Goal: Task Accomplishment & Management: Use online tool/utility

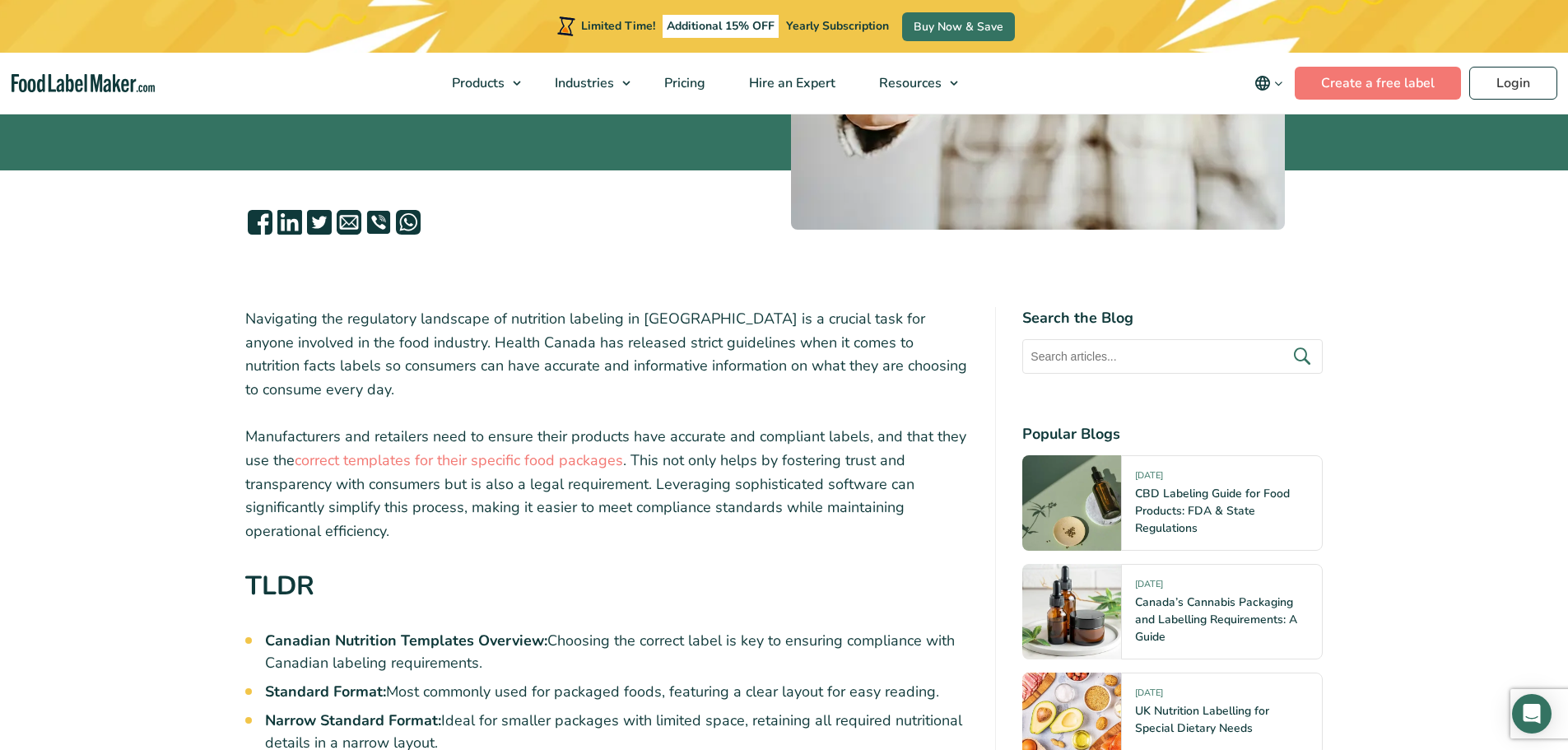
scroll to position [330, 0]
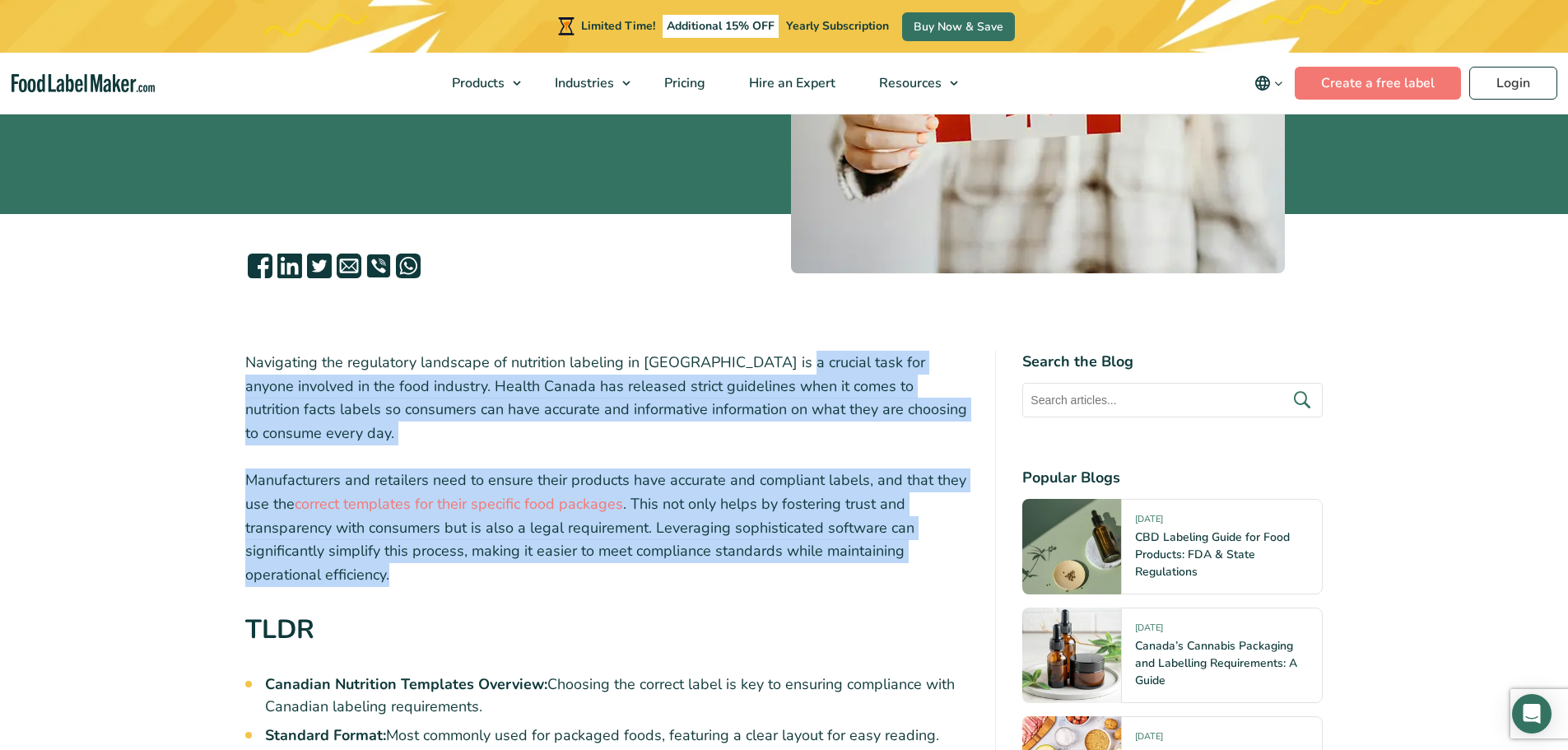
drag, startPoint x: 777, startPoint y: 363, endPoint x: 816, endPoint y: 550, distance: 191.0
click at [790, 469] on p "Manufacturers and retailers need to ensure their products have accurate and com…" at bounding box center [608, 528] width 725 height 119
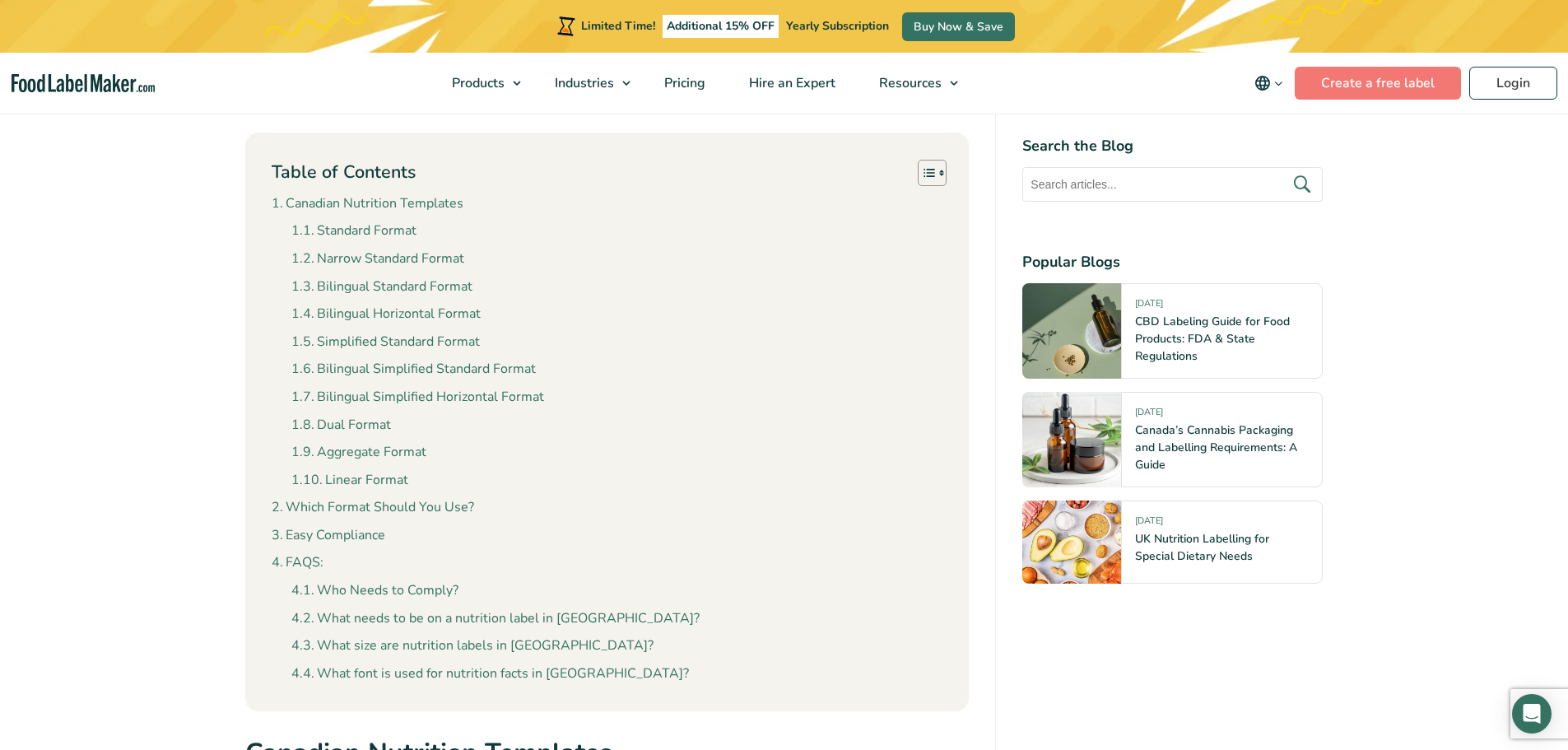
scroll to position [1482, 0]
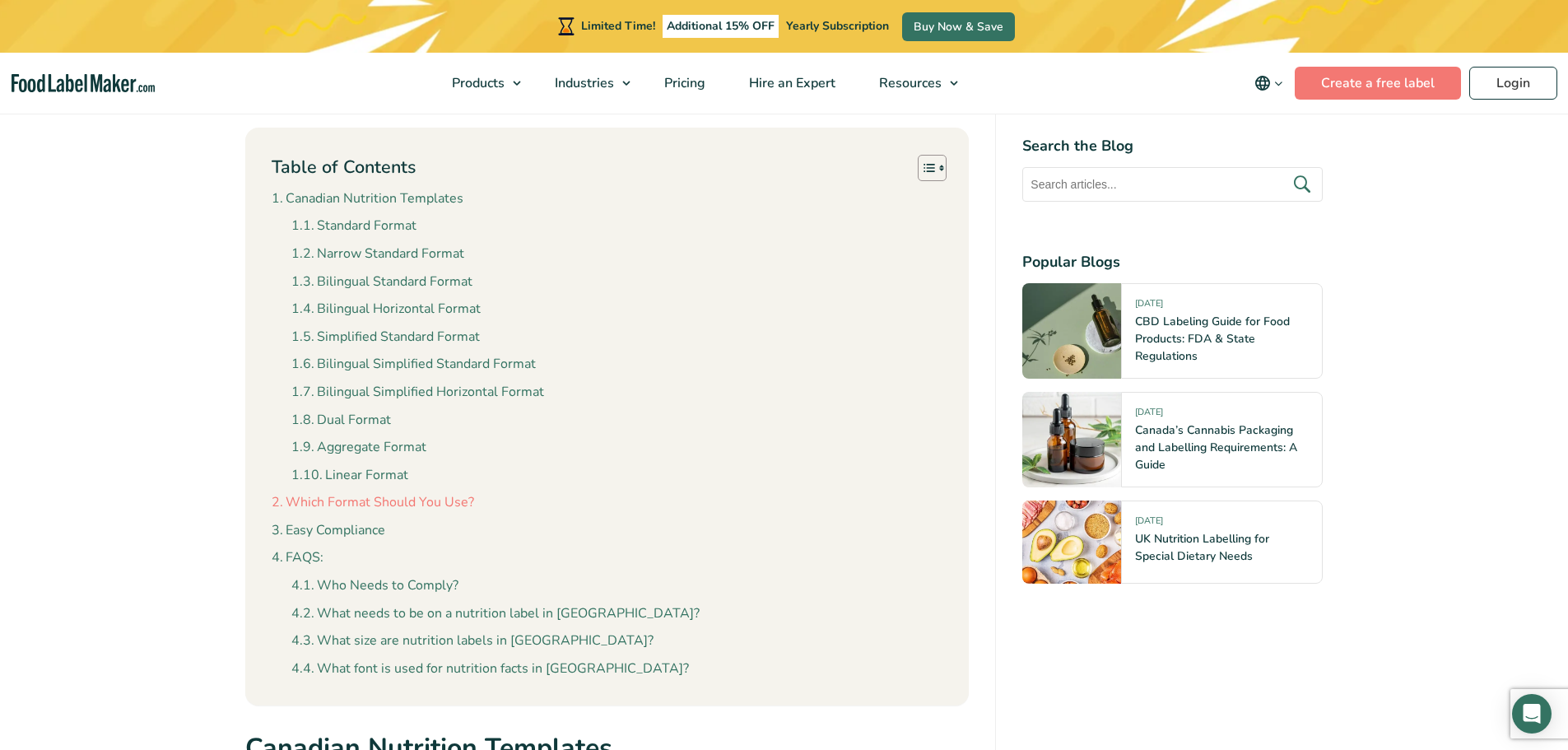
click at [425, 492] on link "Which Format Should You Use?" at bounding box center [373, 503] width 202 height 22
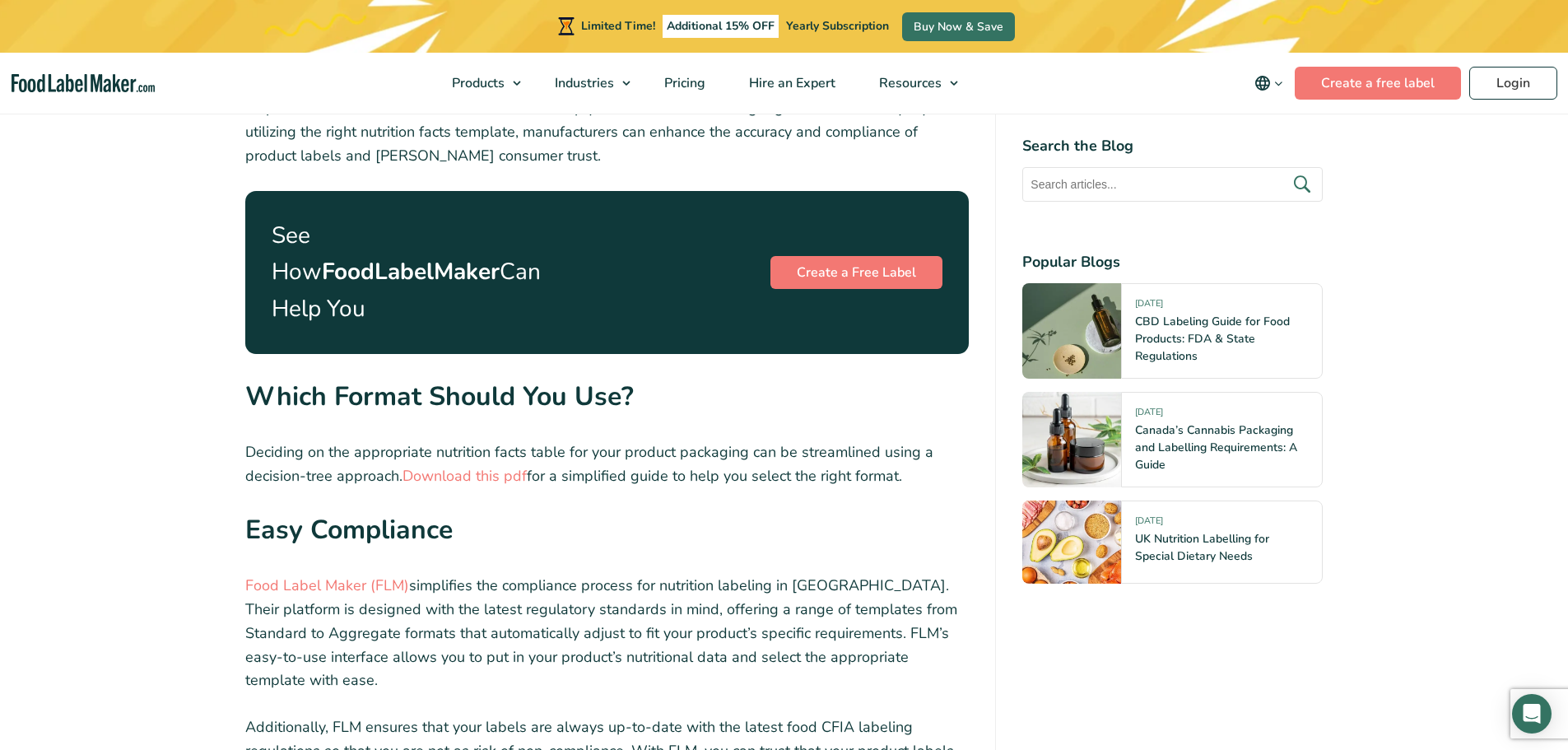
scroll to position [5853, 0]
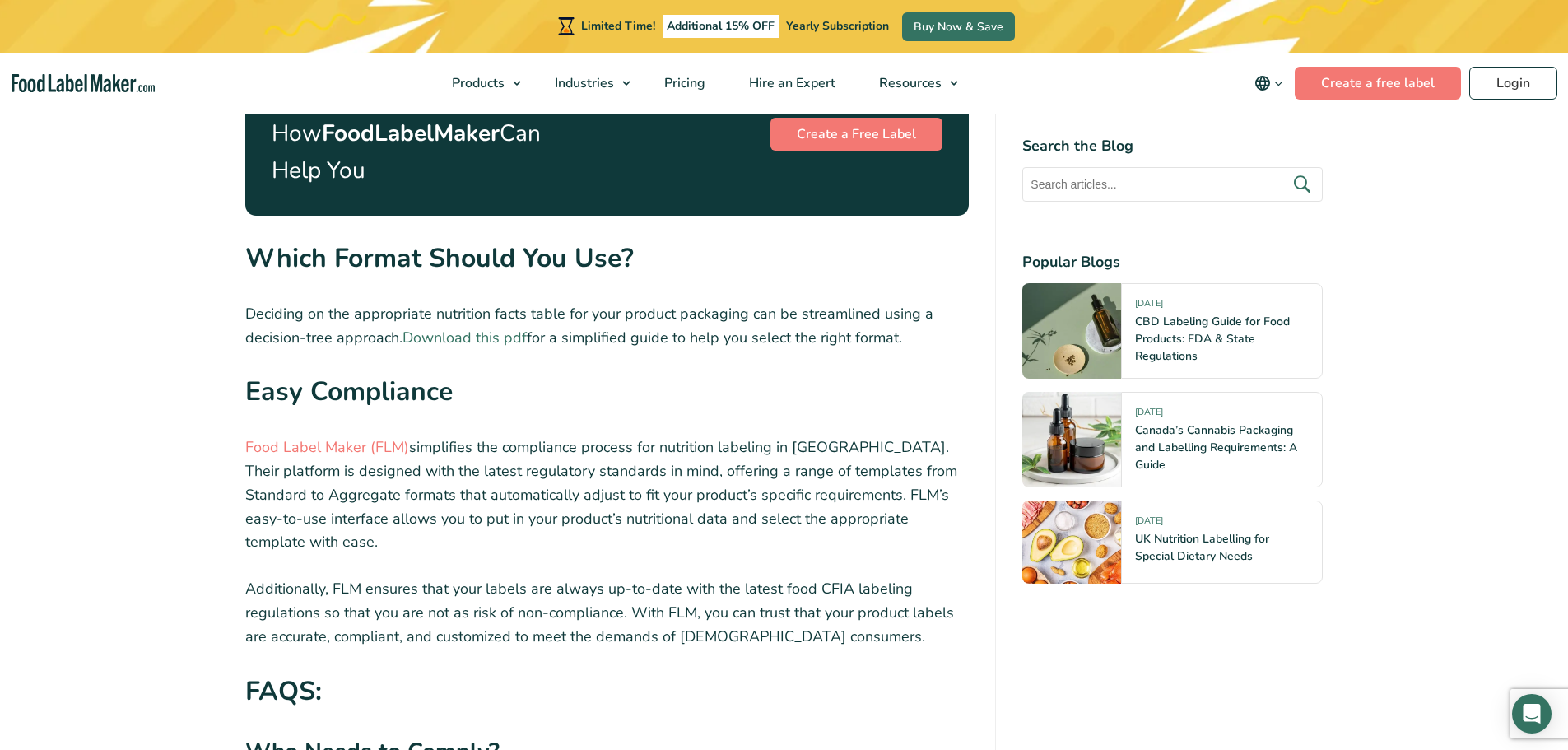
click at [480, 328] on link "Download this pdf" at bounding box center [464, 337] width 125 height 20
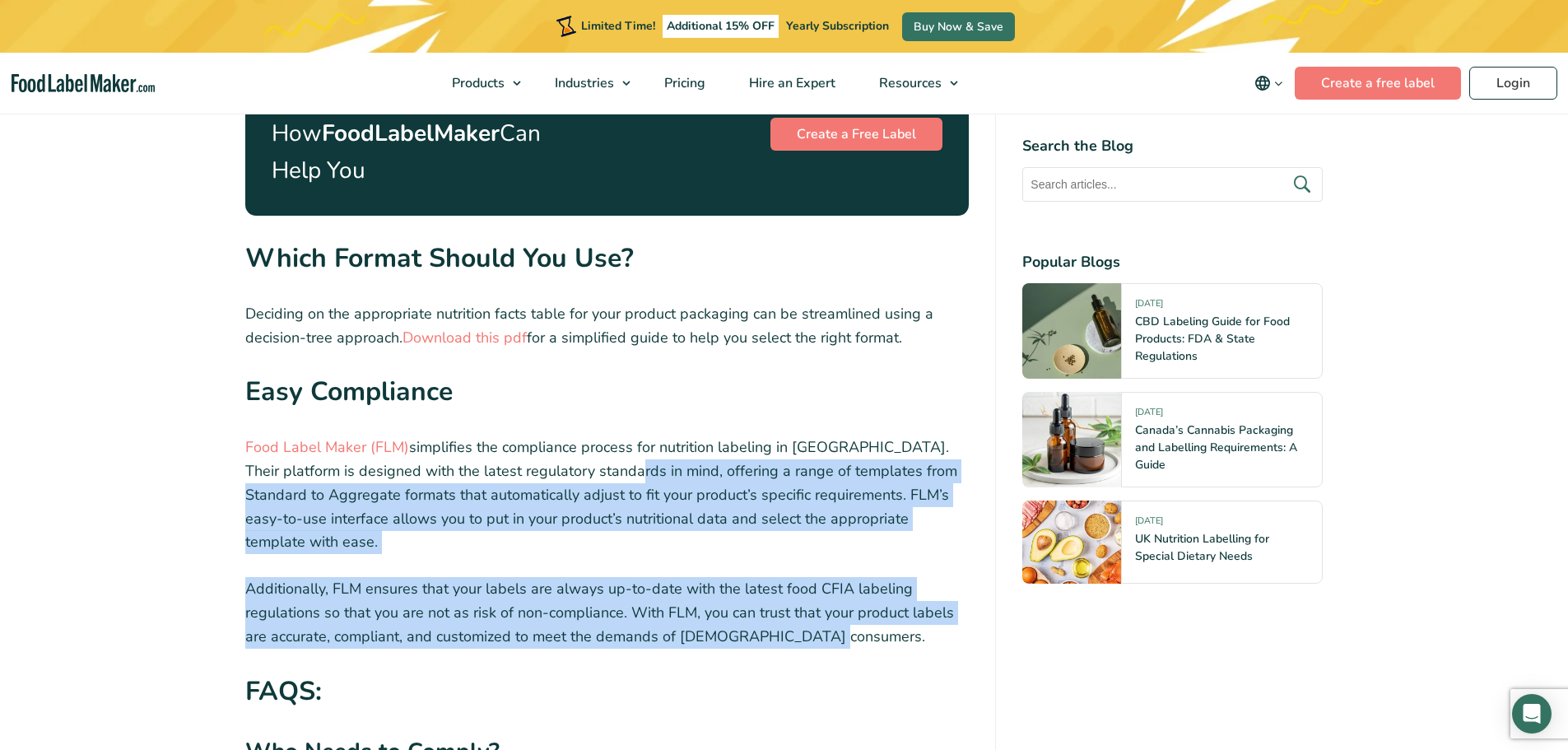
drag, startPoint x: 592, startPoint y: 416, endPoint x: 899, endPoint y: 557, distance: 337.8
click at [287, 437] on link "Food Label Maker (FLM)" at bounding box center [327, 446] width 163 height 20
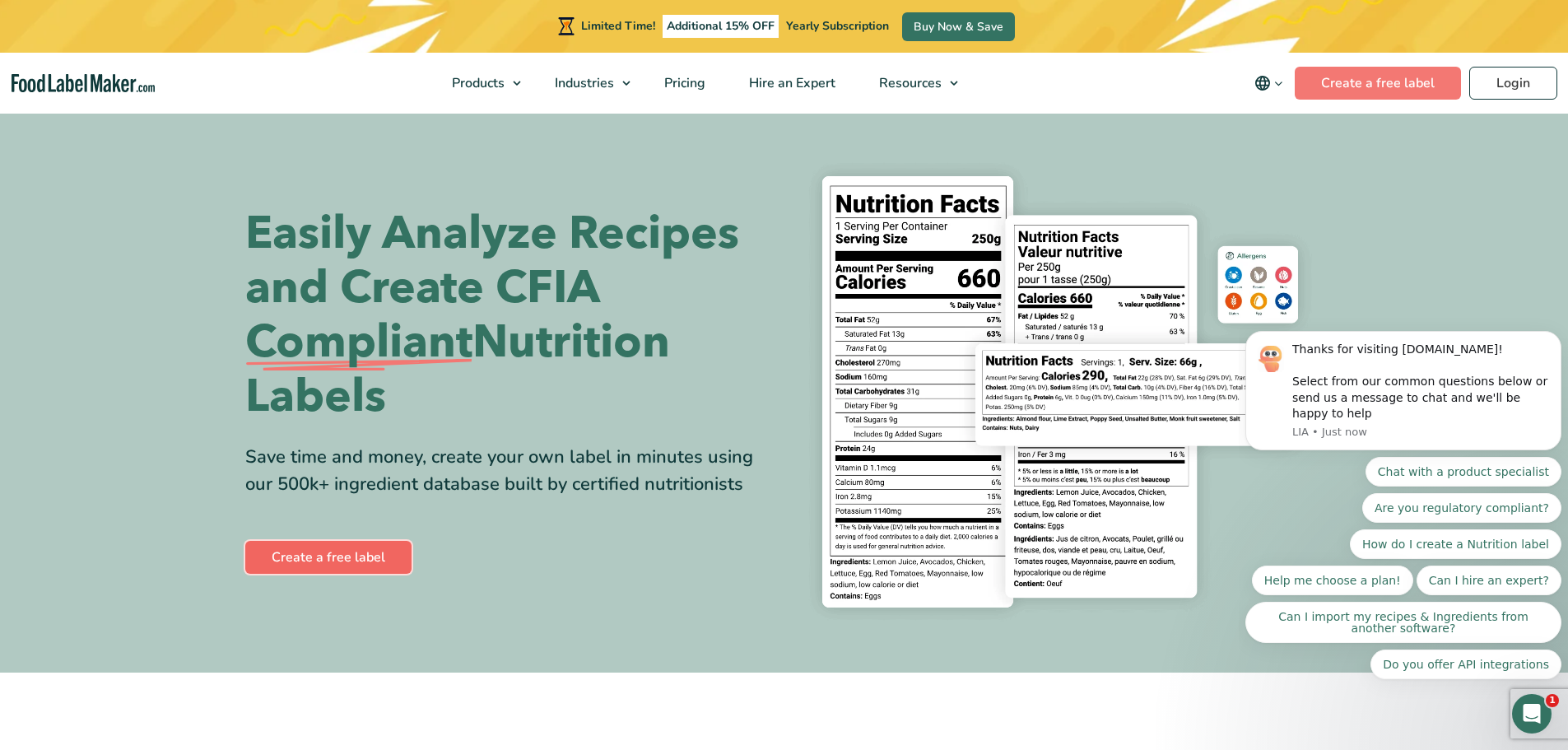
click at [354, 548] on link "Create a free label" at bounding box center [329, 557] width 166 height 33
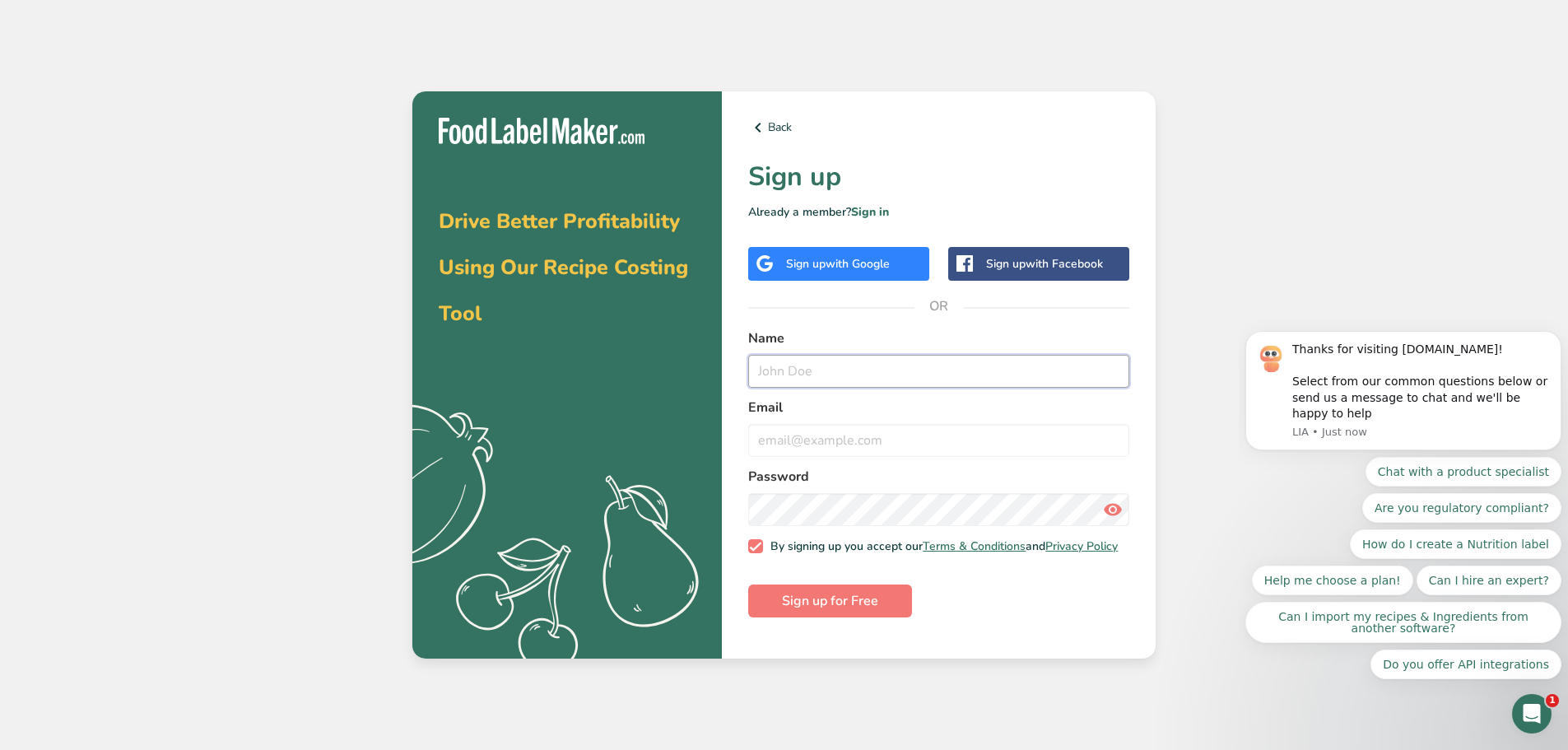
click at [825, 370] on input "text" at bounding box center [938, 371] width 381 height 33
type input "Omar Tamayo"
type input "o"
type input "tamayo_o@yahoo.com"
click at [797, 610] on span "Sign up for Free" at bounding box center [829, 600] width 96 height 20
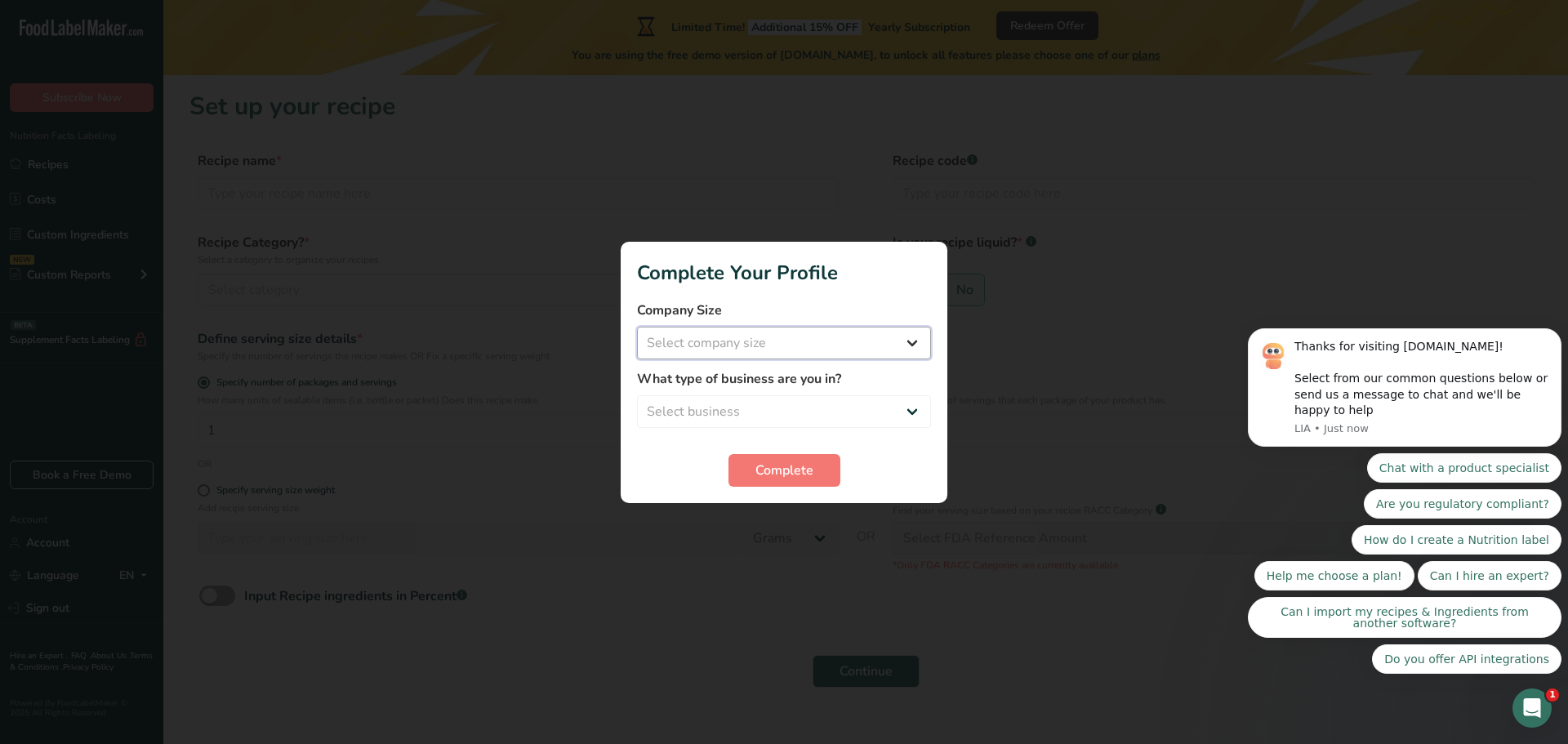
click at [859, 338] on select "Select company size Fewer than 10 Employees 10 to 50 Employees 51 to 500 Employ…" at bounding box center [783, 343] width 294 height 33
select select "1"
click at [636, 327] on select "Select company size Fewer than 10 Employees 10 to 50 Employees 51 to 500 Employ…" at bounding box center [783, 343] width 294 height 33
click at [772, 411] on select "Select business Packaged Food Manufacturer Restaurant & Cafe Bakery Meal Plans …" at bounding box center [783, 412] width 294 height 33
select select "8"
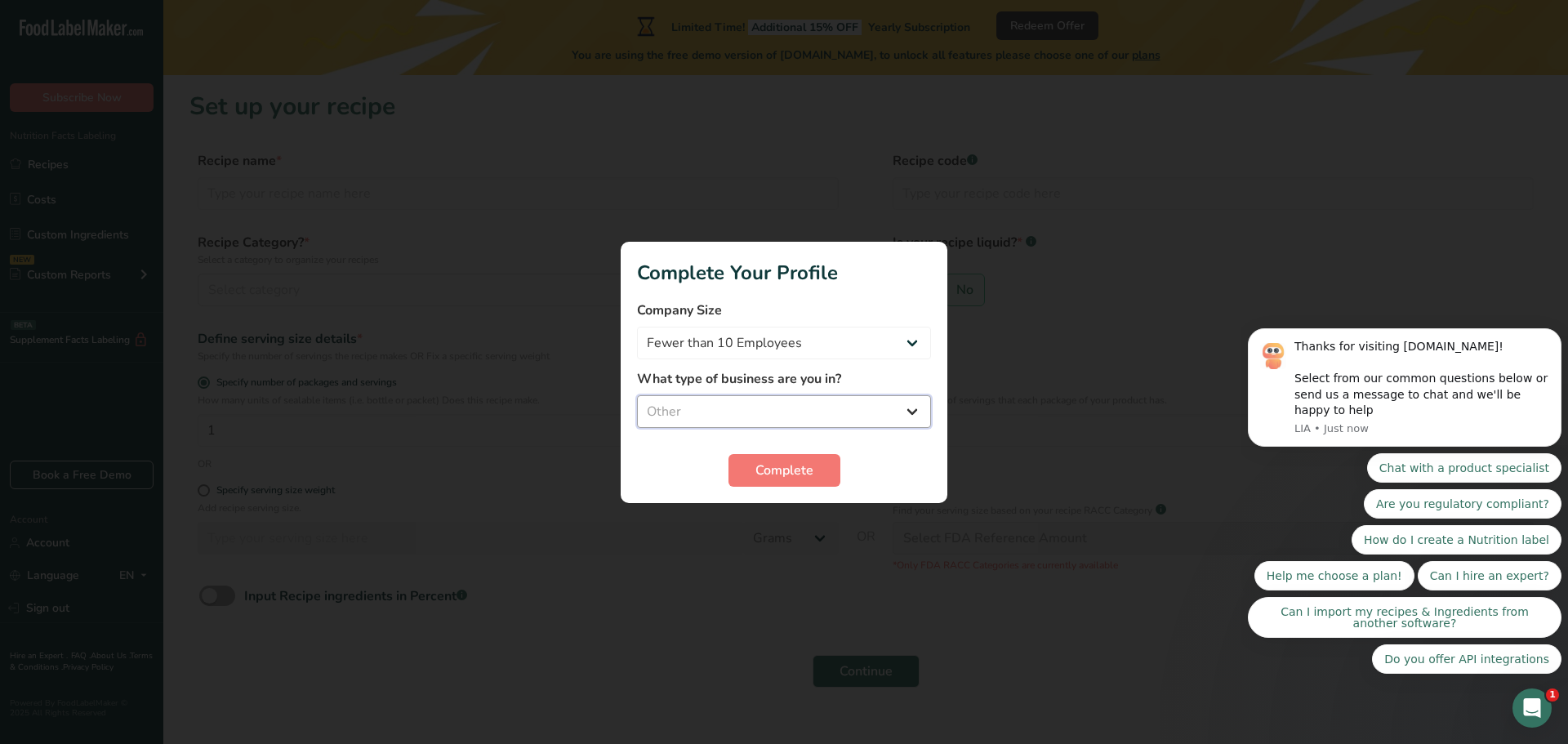
click at [636, 396] on select "Select business Packaged Food Manufacturer Restaurant & Cafe Bakery Meal Plans …" at bounding box center [783, 412] width 294 height 33
click at [777, 475] on span "Complete" at bounding box center [784, 470] width 58 height 20
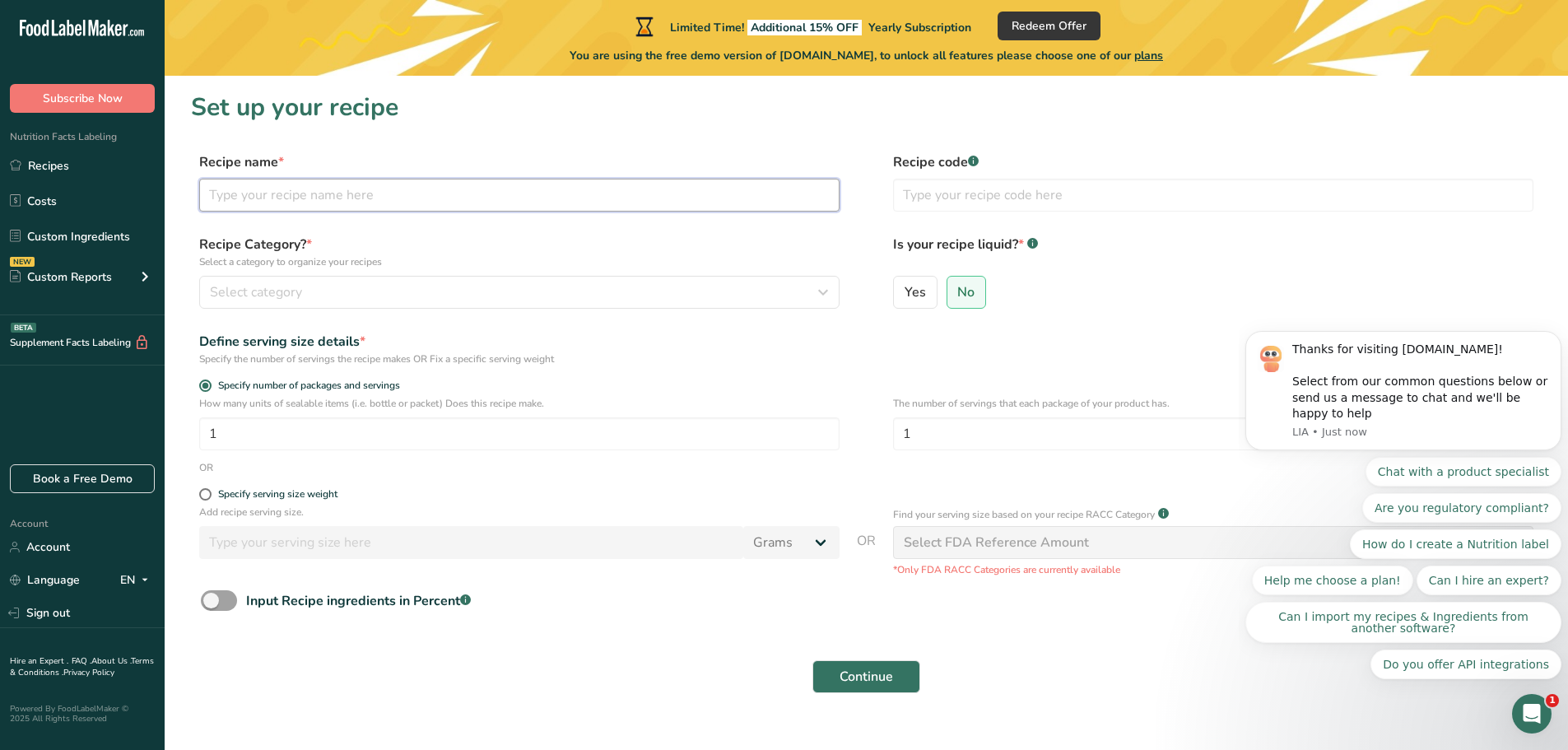
click at [279, 197] on input "text" at bounding box center [519, 196] width 641 height 33
type input "Test beverage"
click at [1001, 188] on input "text" at bounding box center [1213, 196] width 641 height 33
type input "001"
click at [509, 289] on div "Select category" at bounding box center [515, 292] width 609 height 20
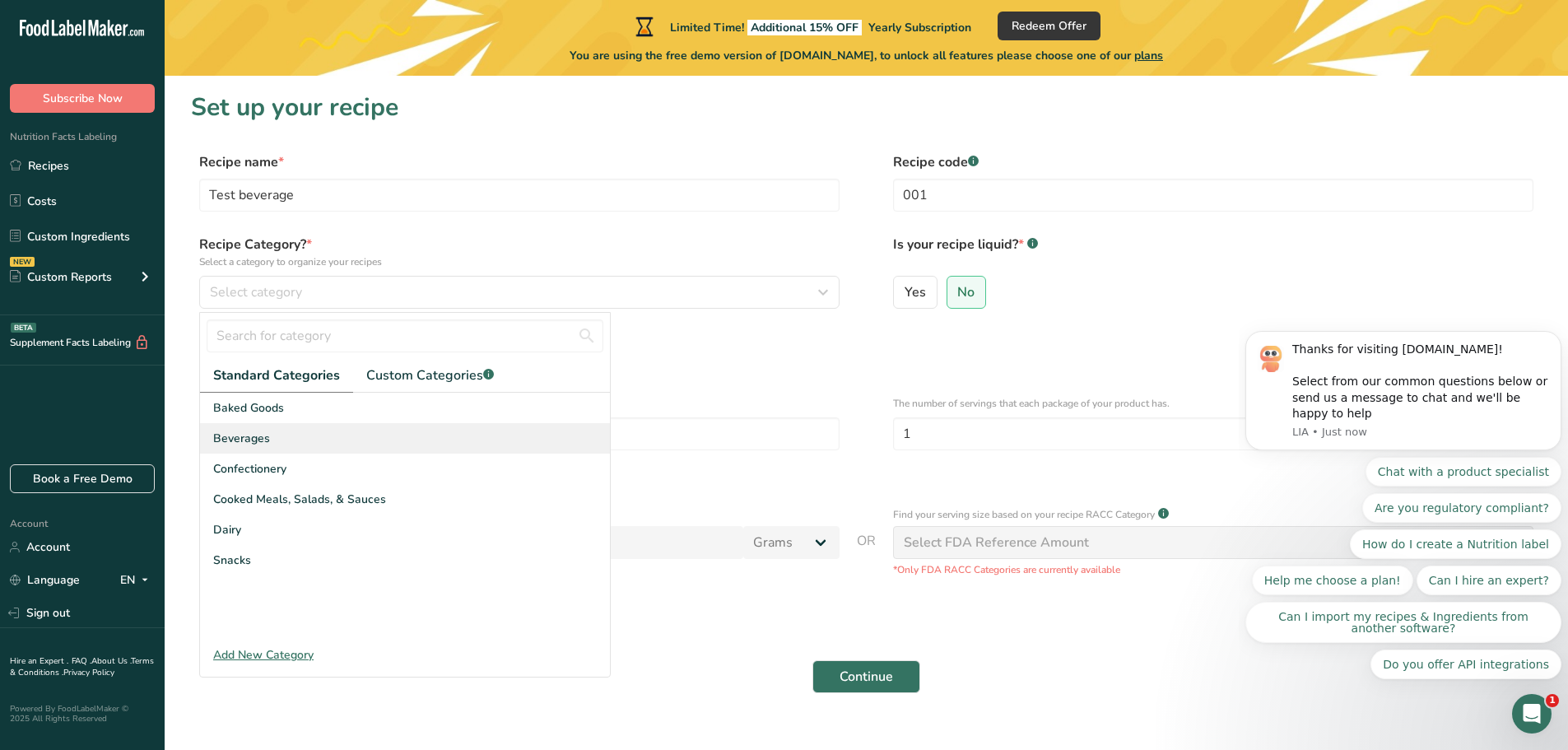
click at [253, 438] on span "Beverages" at bounding box center [242, 439] width 57 height 17
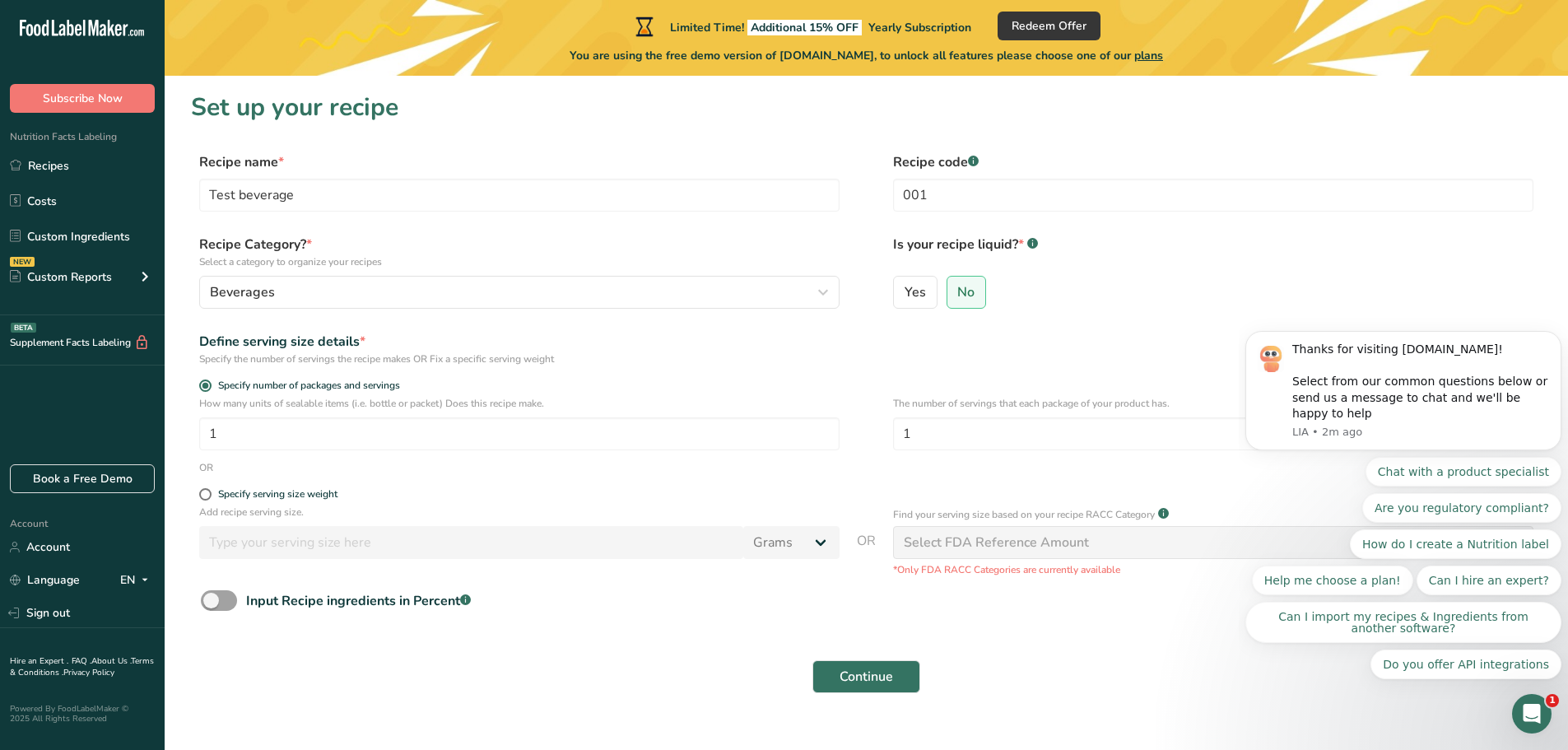
click at [470, 357] on div "Specify the number of servings the recipe makes OR Fix a specific serving weight" at bounding box center [519, 358] width 641 height 15
click at [915, 292] on span "Yes" at bounding box center [915, 292] width 22 height 16
click at [905, 292] on input "Yes" at bounding box center [899, 292] width 10 height 10
radio input "true"
radio input "false"
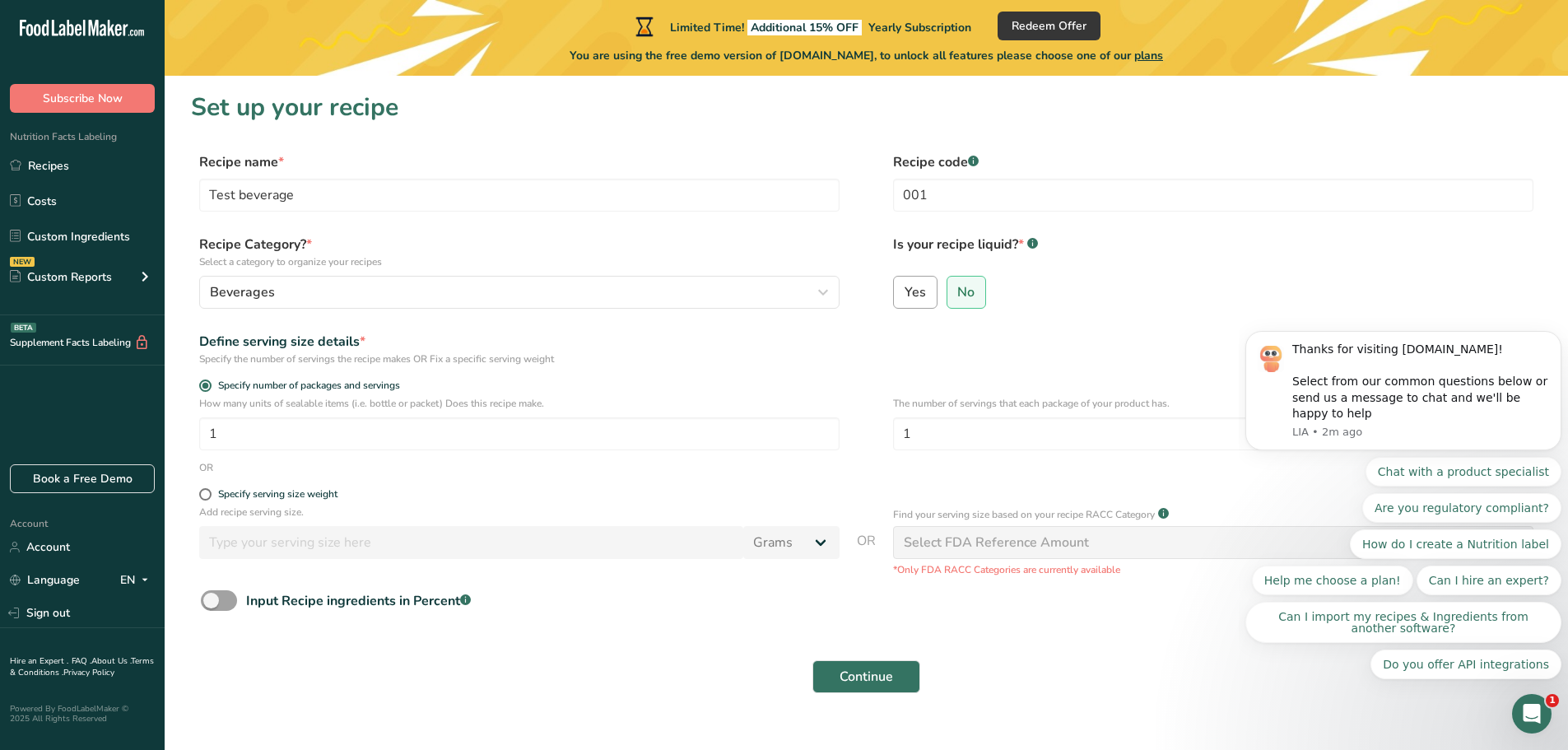
select select "22"
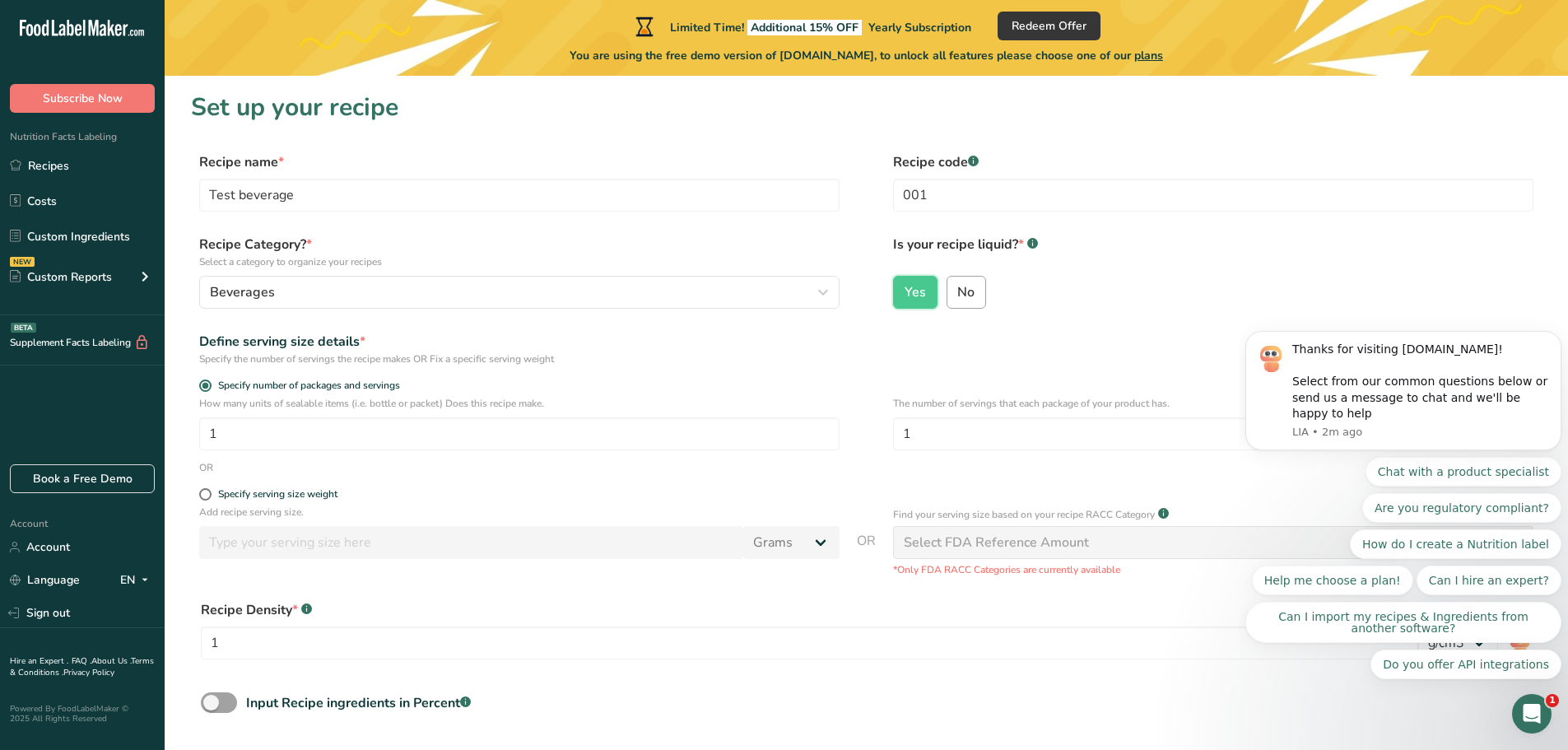
click at [963, 307] on label "No" at bounding box center [967, 292] width 41 height 33
click at [958, 298] on input "No" at bounding box center [953, 292] width 10 height 10
radio input "true"
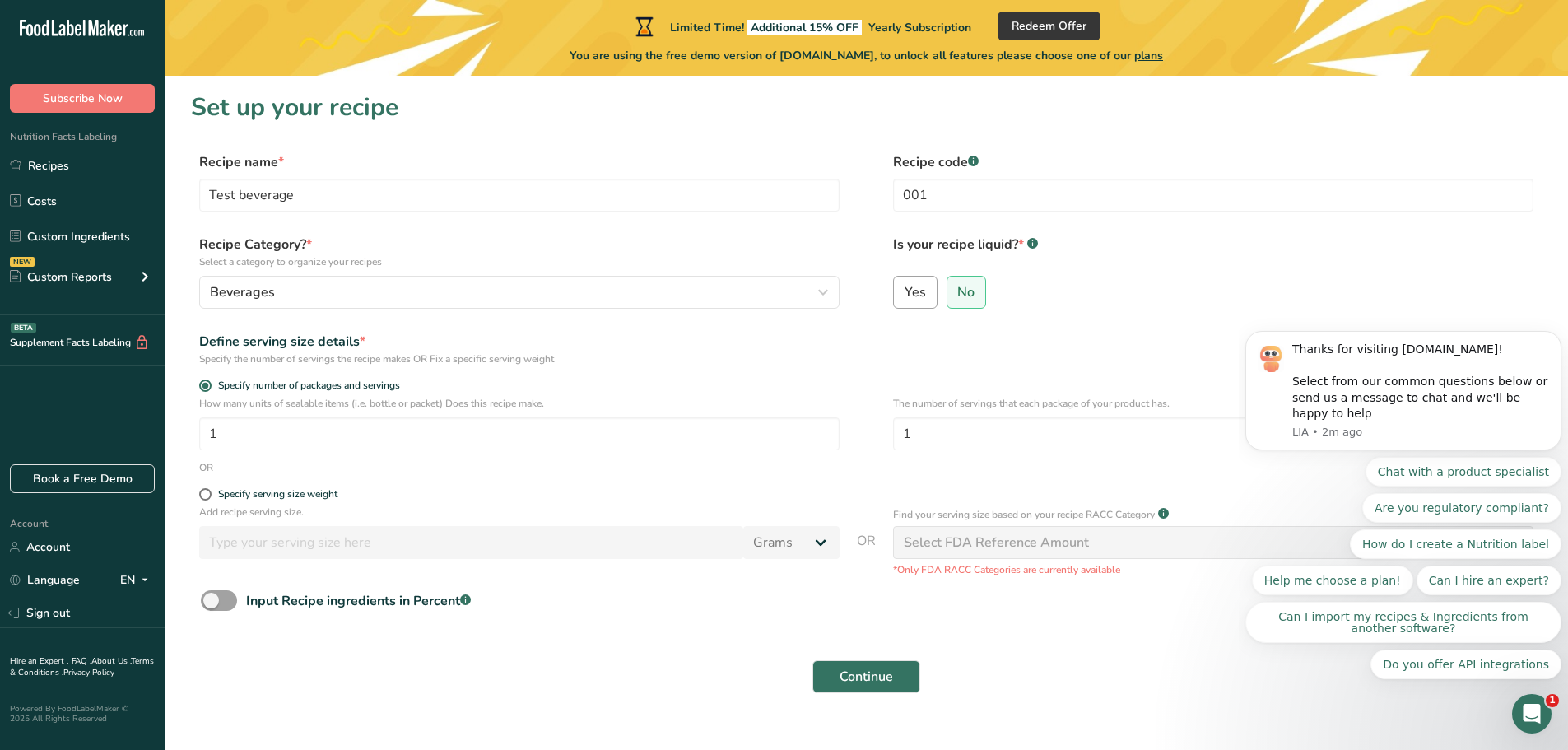
click at [912, 301] on label "Yes" at bounding box center [915, 292] width 44 height 33
click at [905, 298] on input "Yes" at bounding box center [899, 292] width 10 height 10
radio input "true"
radio input "false"
select select "22"
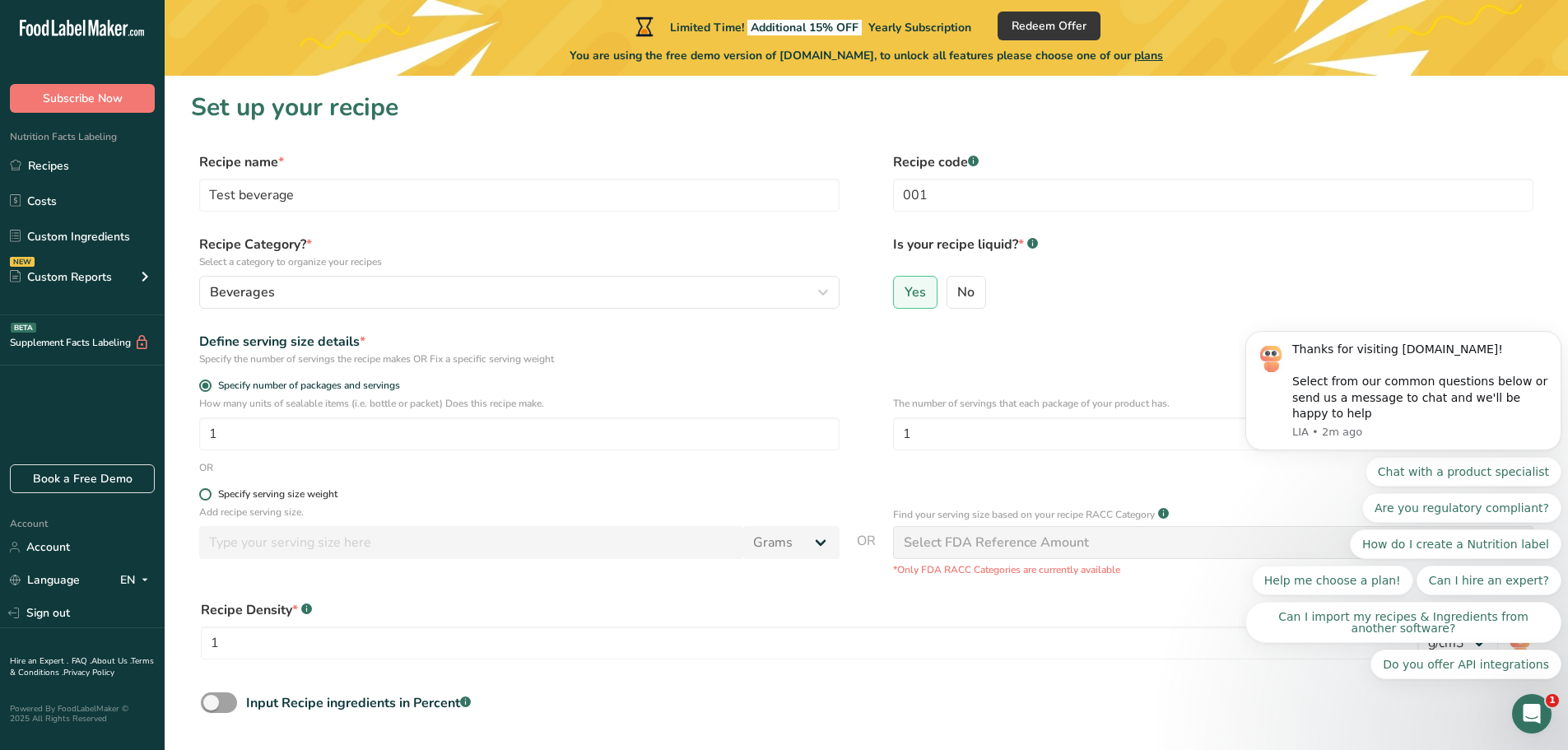
click at [210, 496] on span at bounding box center [205, 494] width 12 height 12
click at [210, 496] on input "Specify serving size weight" at bounding box center [204, 494] width 10 height 10
radio input "true"
radio input "false"
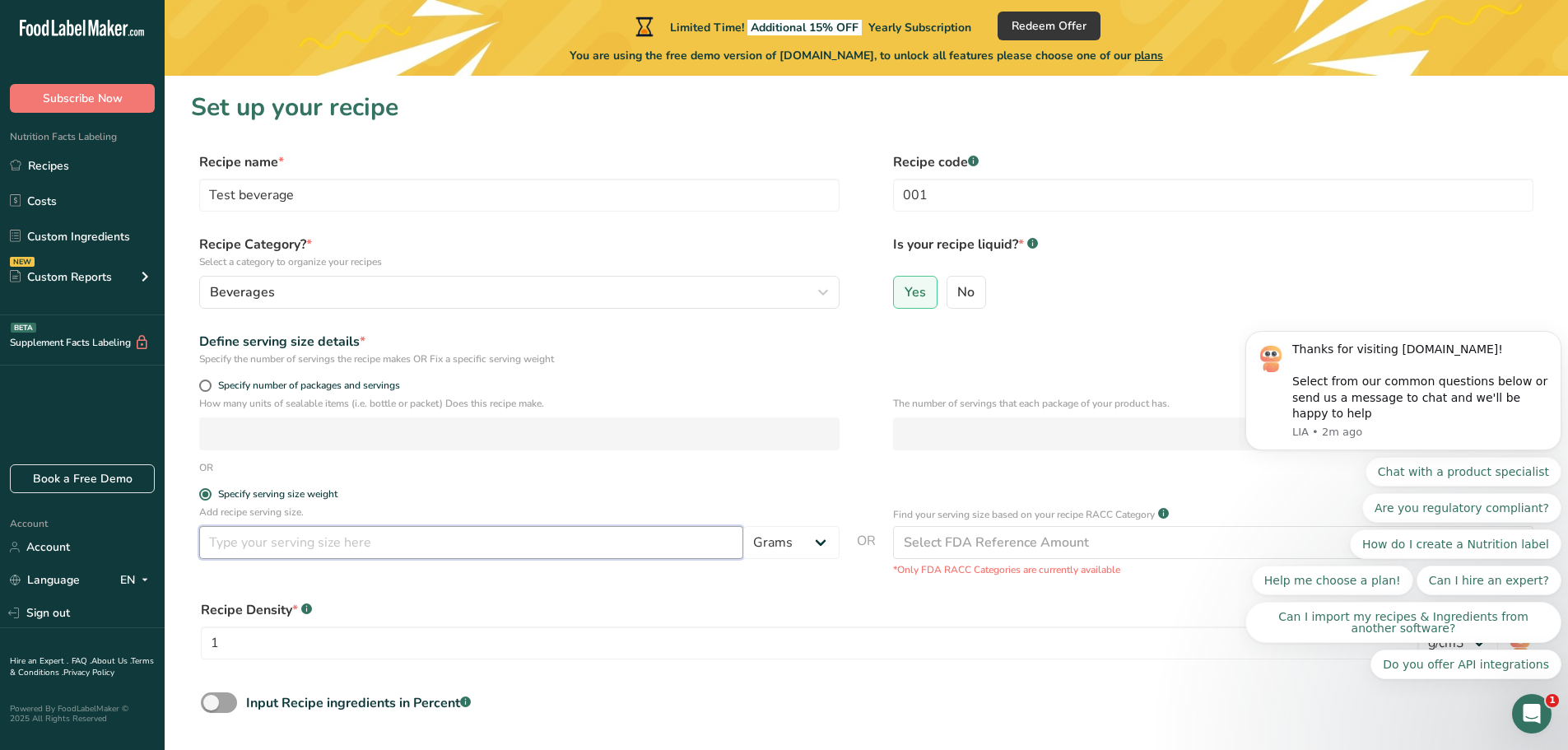
click at [238, 547] on input "number" at bounding box center [470, 542] width 544 height 33
type input "250"
click at [791, 543] on select "Grams kg mg mcg lb oz l mL fl oz tbsp tsp cup qt gallon" at bounding box center [791, 542] width 96 height 33
select select "17"
click at [744, 526] on select "Grams kg mg mcg lb oz l mL fl oz tbsp tsp cup qt gallon" at bounding box center [791, 542] width 96 height 33
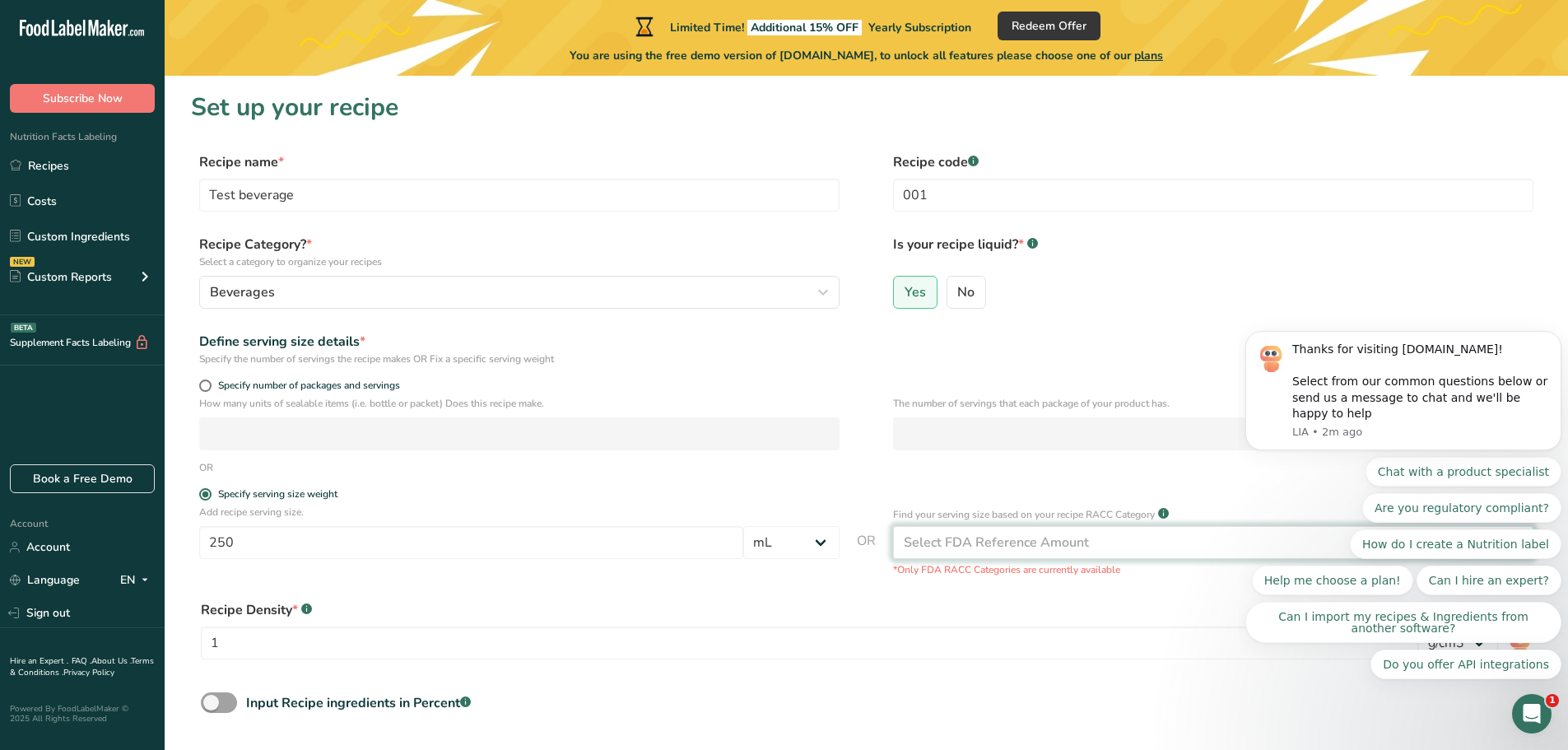
click at [1049, 548] on div "Select FDA Reference Amount" at bounding box center [996, 542] width 185 height 20
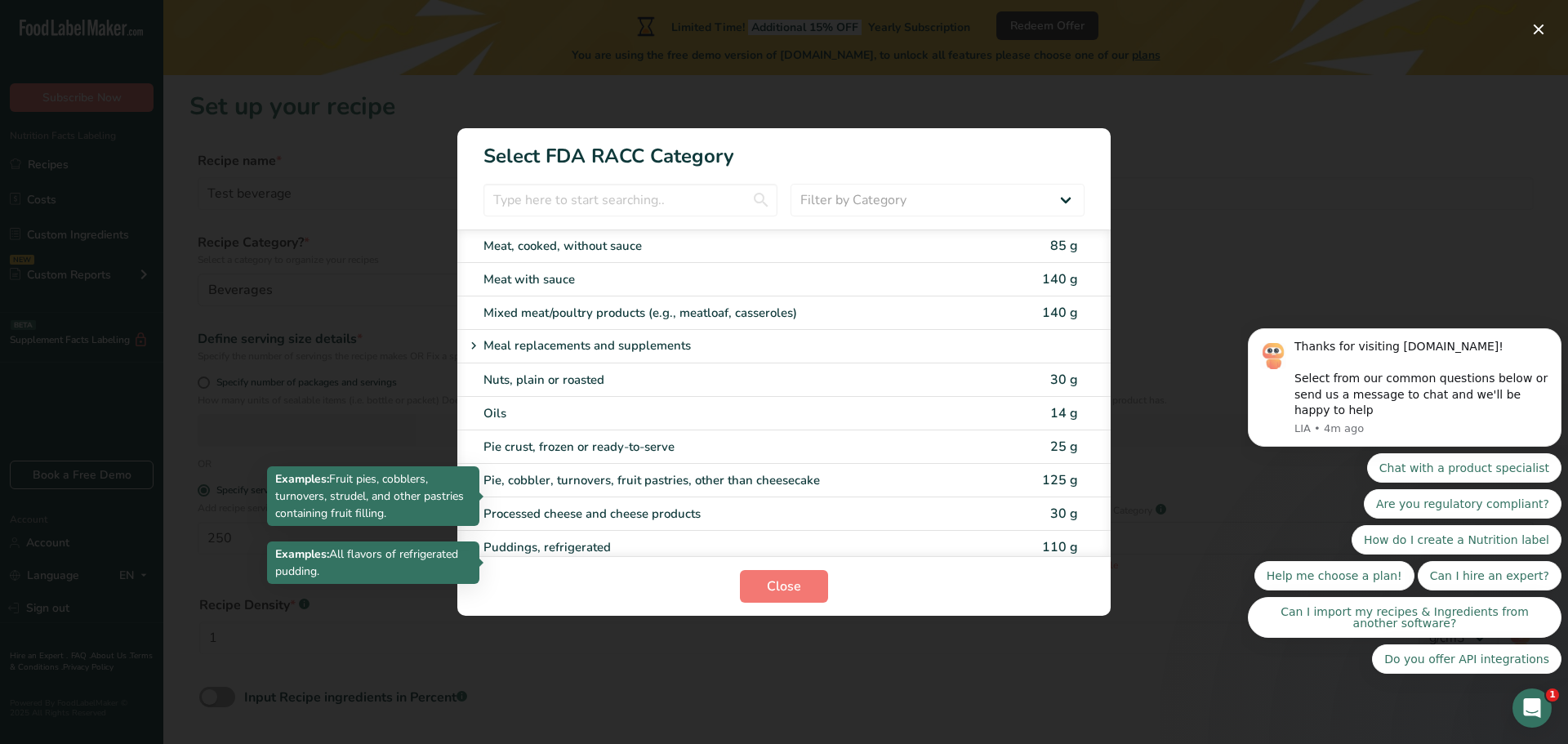
scroll to position [2146, 0]
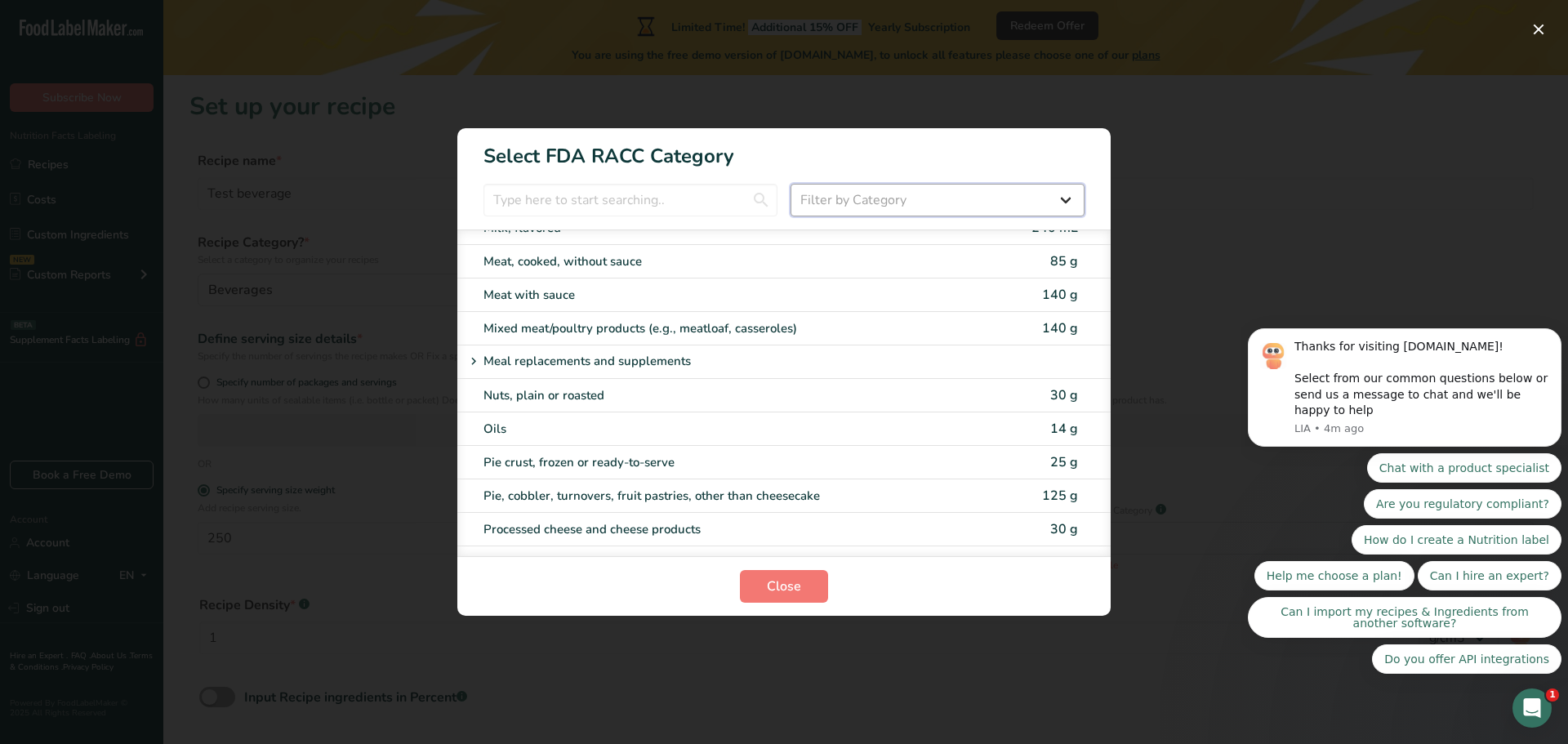
click at [971, 198] on select "Filter by Category All Bakery products Beverages Cereals and other grain produc…" at bounding box center [937, 200] width 294 height 33
select select "6"
click at [790, 184] on select "Filter by Category All Bakery products Beverages Cereals and other grain produc…" at bounding box center [937, 200] width 294 height 33
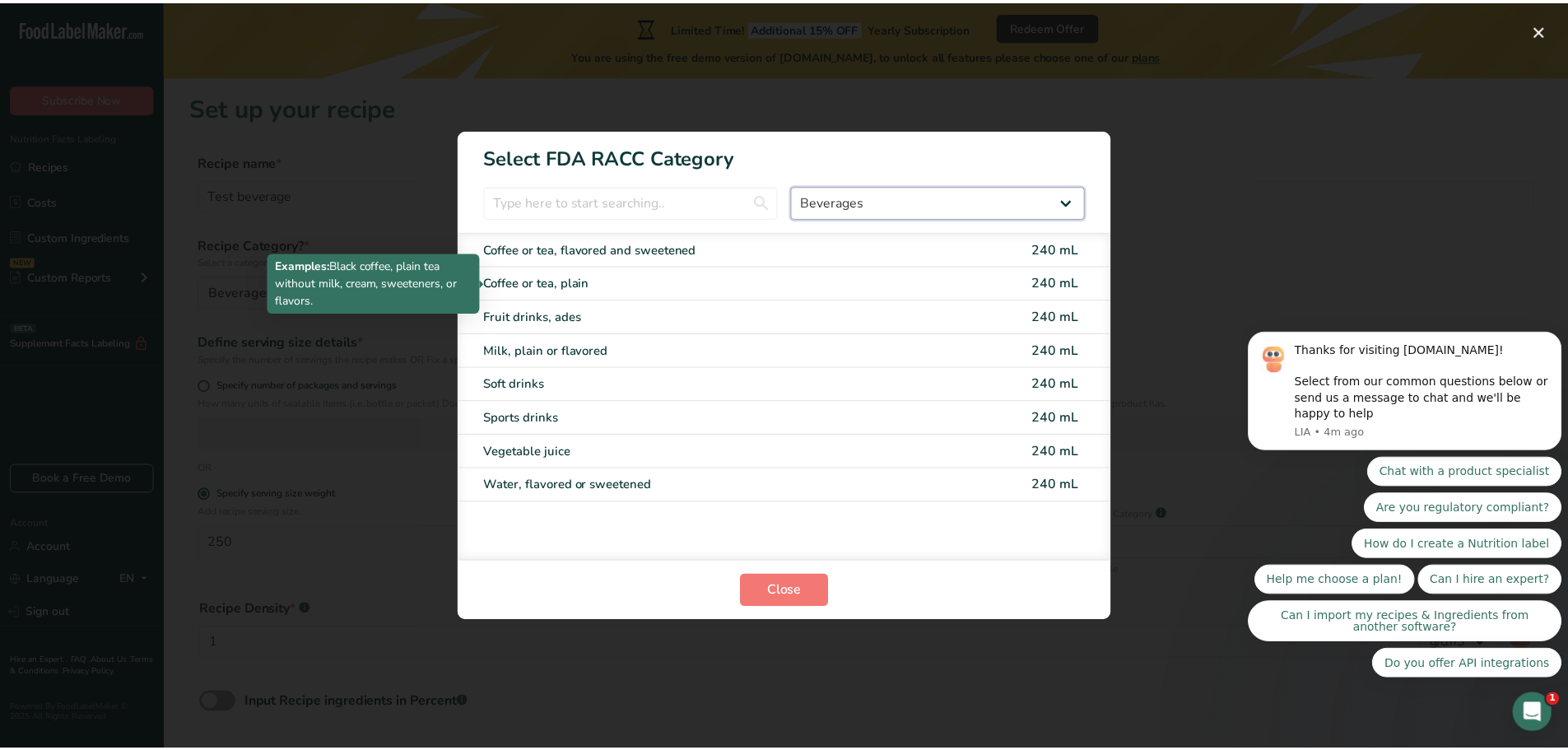
scroll to position [0, 0]
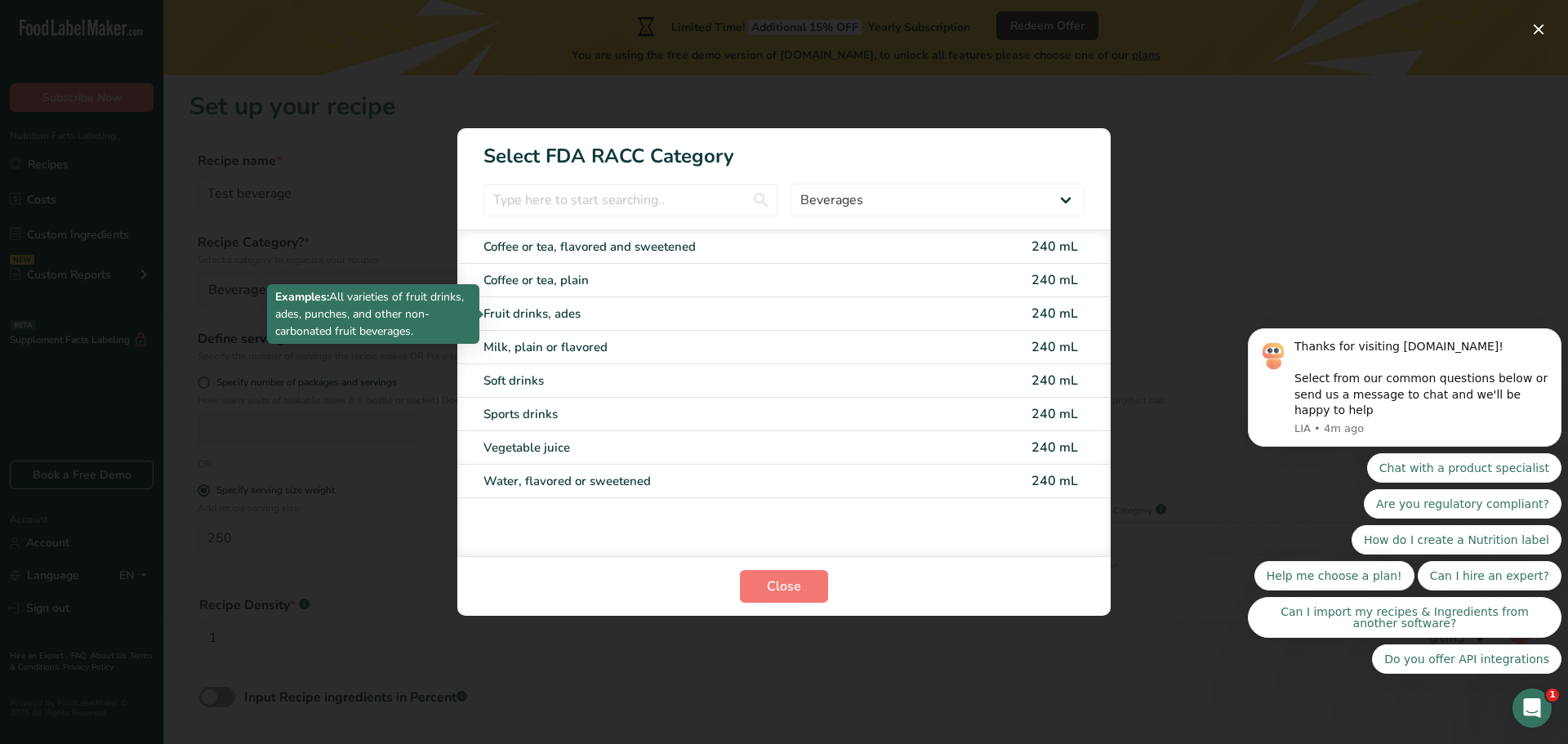
click at [555, 320] on div "Fruit drinks, ades" at bounding box center [715, 314] width 464 height 19
type input "240"
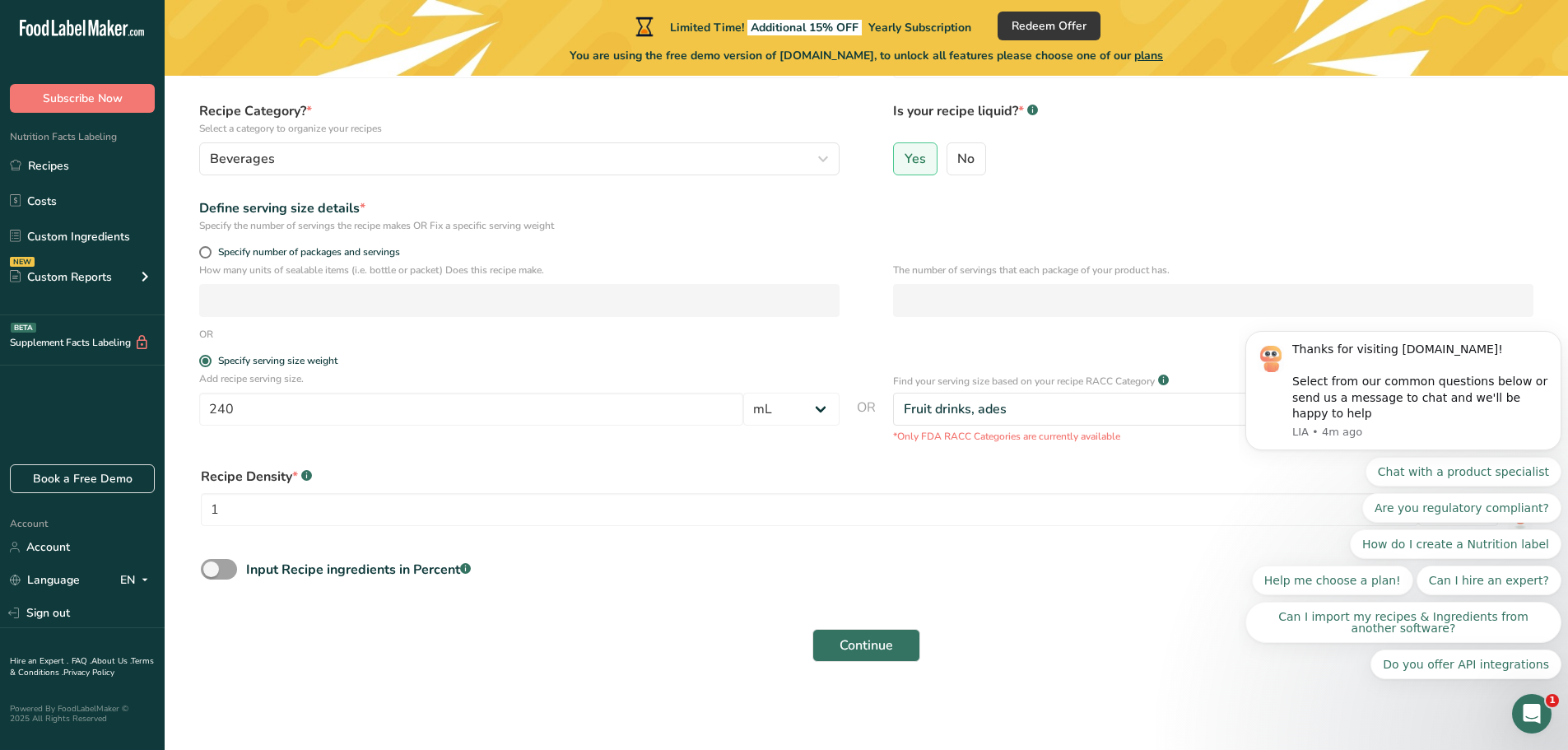
scroll to position [134, 0]
click at [308, 480] on div ".a-a{fill:#347362;}.b-a{fill:#fff;}" at bounding box center [306, 476] width 10 height 20
click at [293, 522] on input "1" at bounding box center [810, 509] width 1218 height 33
type input "250"
click at [219, 566] on span at bounding box center [219, 568] width 36 height 21
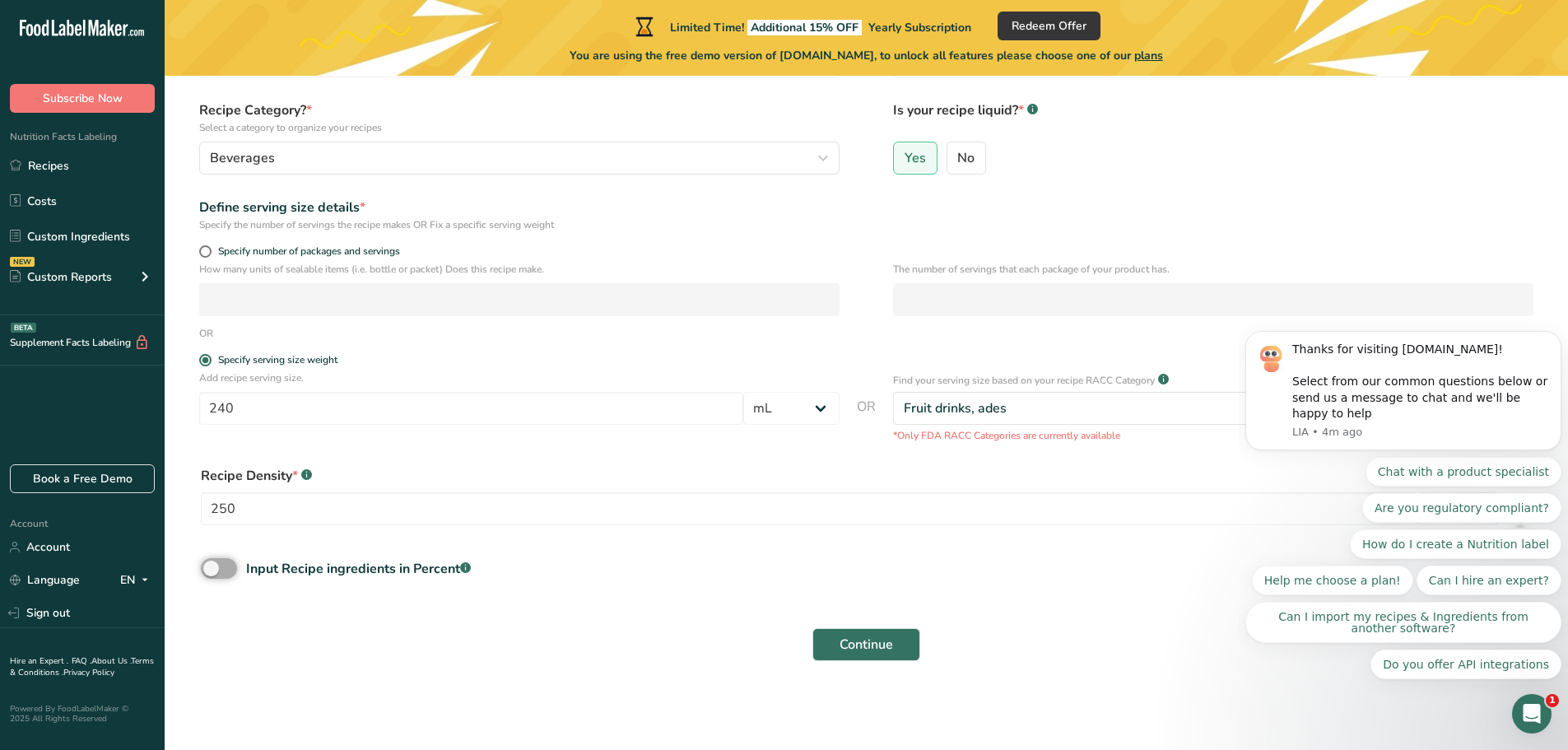
click at [212, 566] on input "Input Recipe ingredients in Percent .a-a{fill:#347362;}.b-a{fill:#fff;}" at bounding box center [206, 568] width 10 height 10
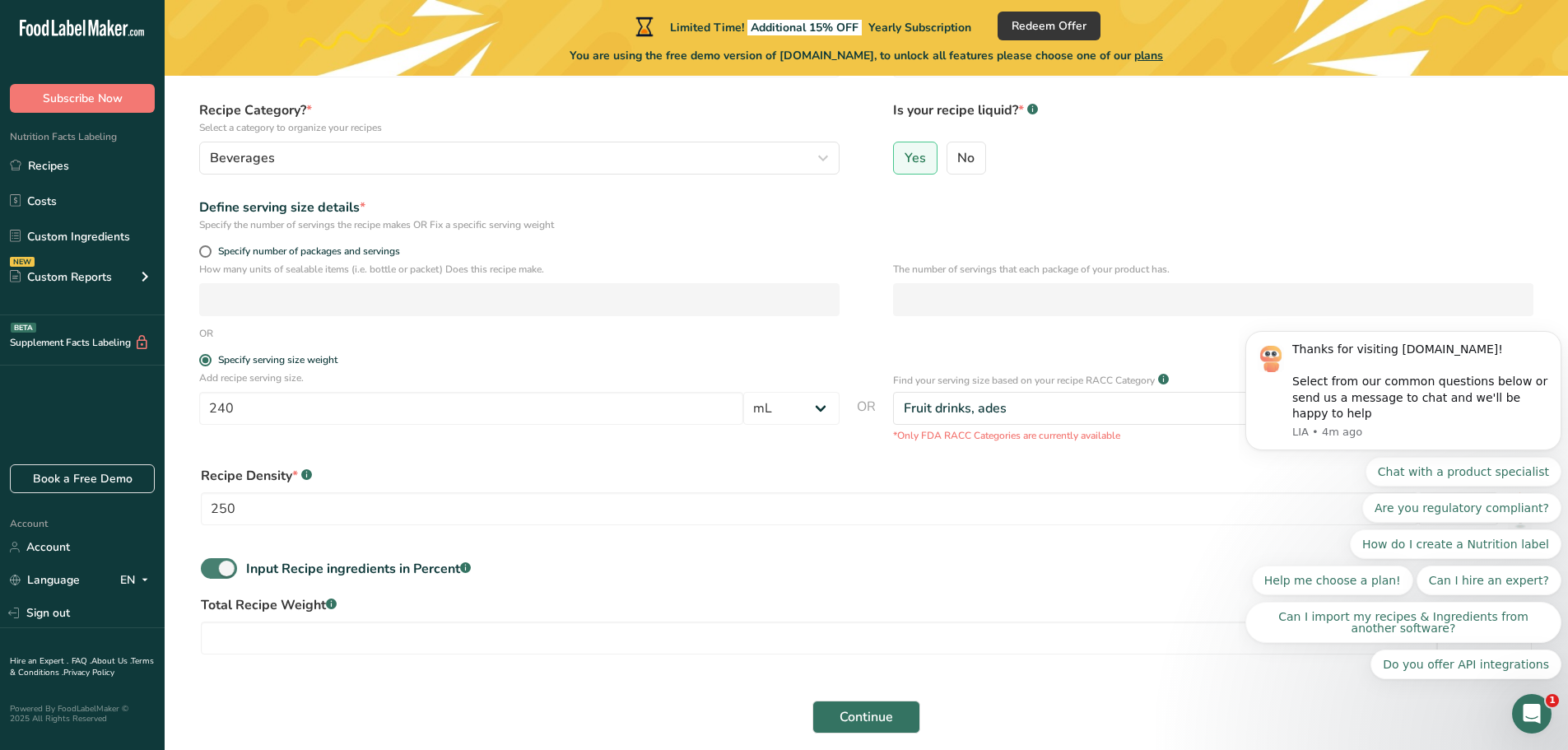
click at [215, 565] on span at bounding box center [219, 568] width 36 height 21
click at [212, 565] on input "Input Recipe ingredients in Percent .a-a{fill:#347362;}.b-a{fill:#fff;}" at bounding box center [206, 568] width 10 height 10
checkbox input "false"
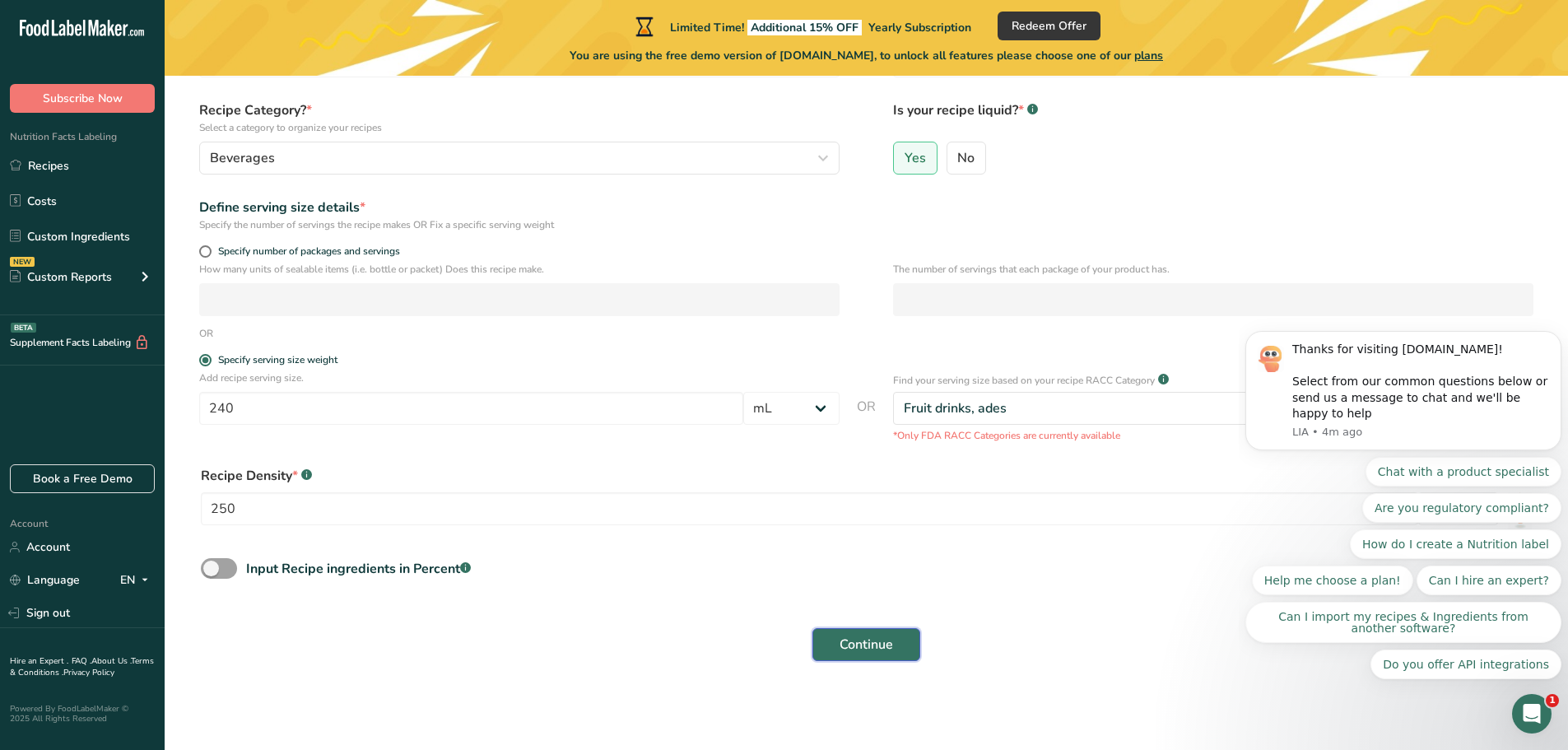
click at [880, 638] on span "Continue" at bounding box center [867, 644] width 54 height 20
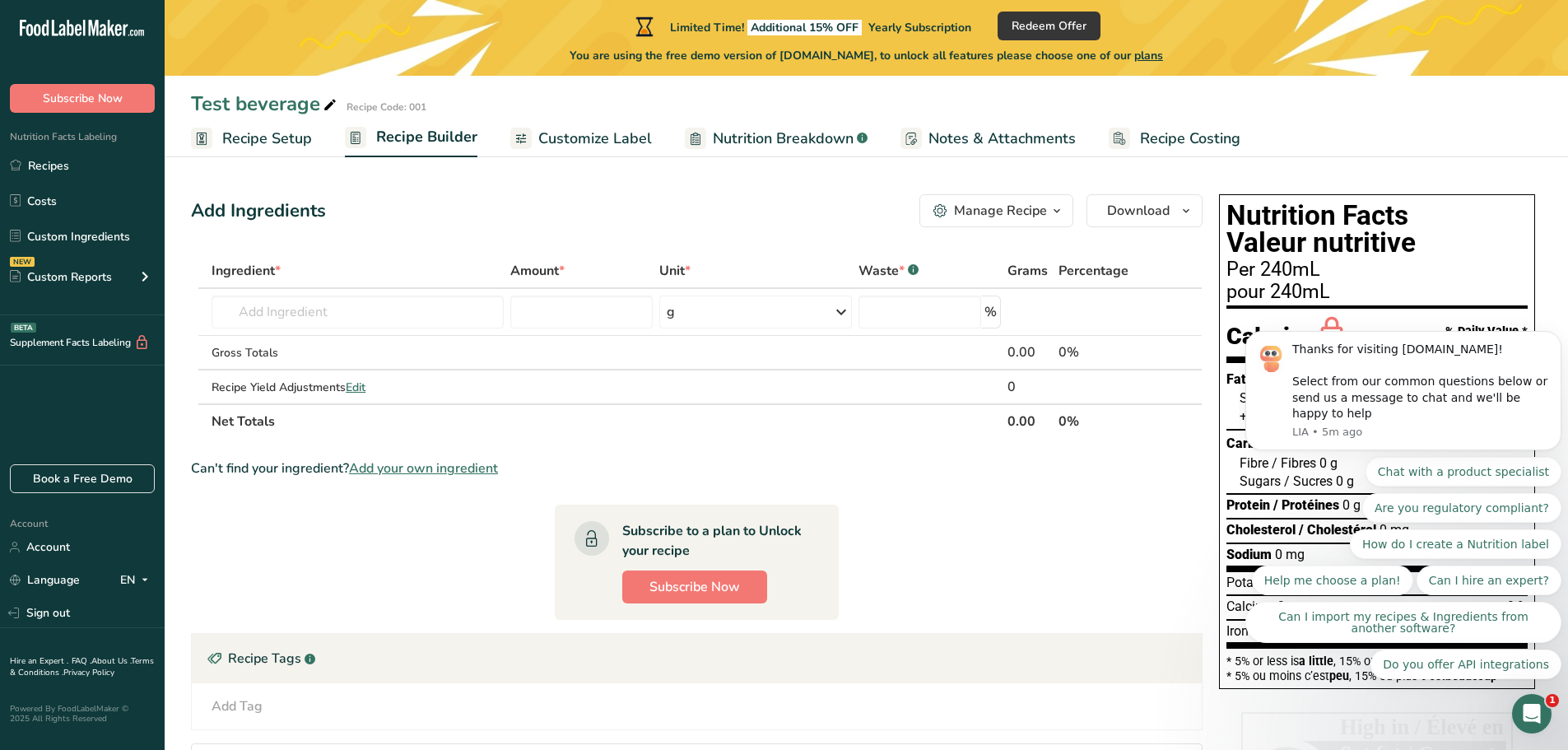
click at [556, 143] on span "Customize Label" at bounding box center [595, 139] width 113 height 22
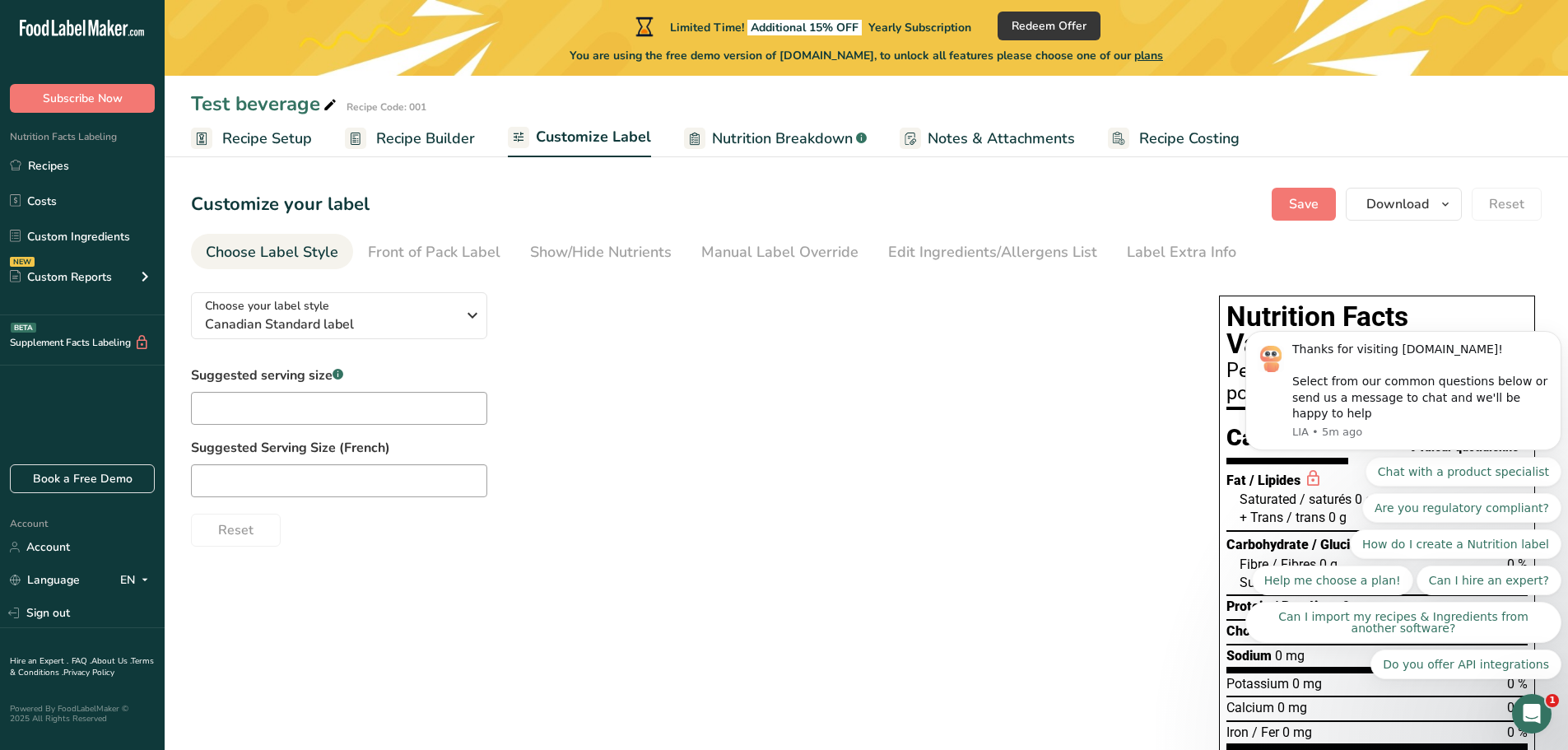
click at [730, 141] on span "Nutrition Breakdown" at bounding box center [782, 139] width 141 height 22
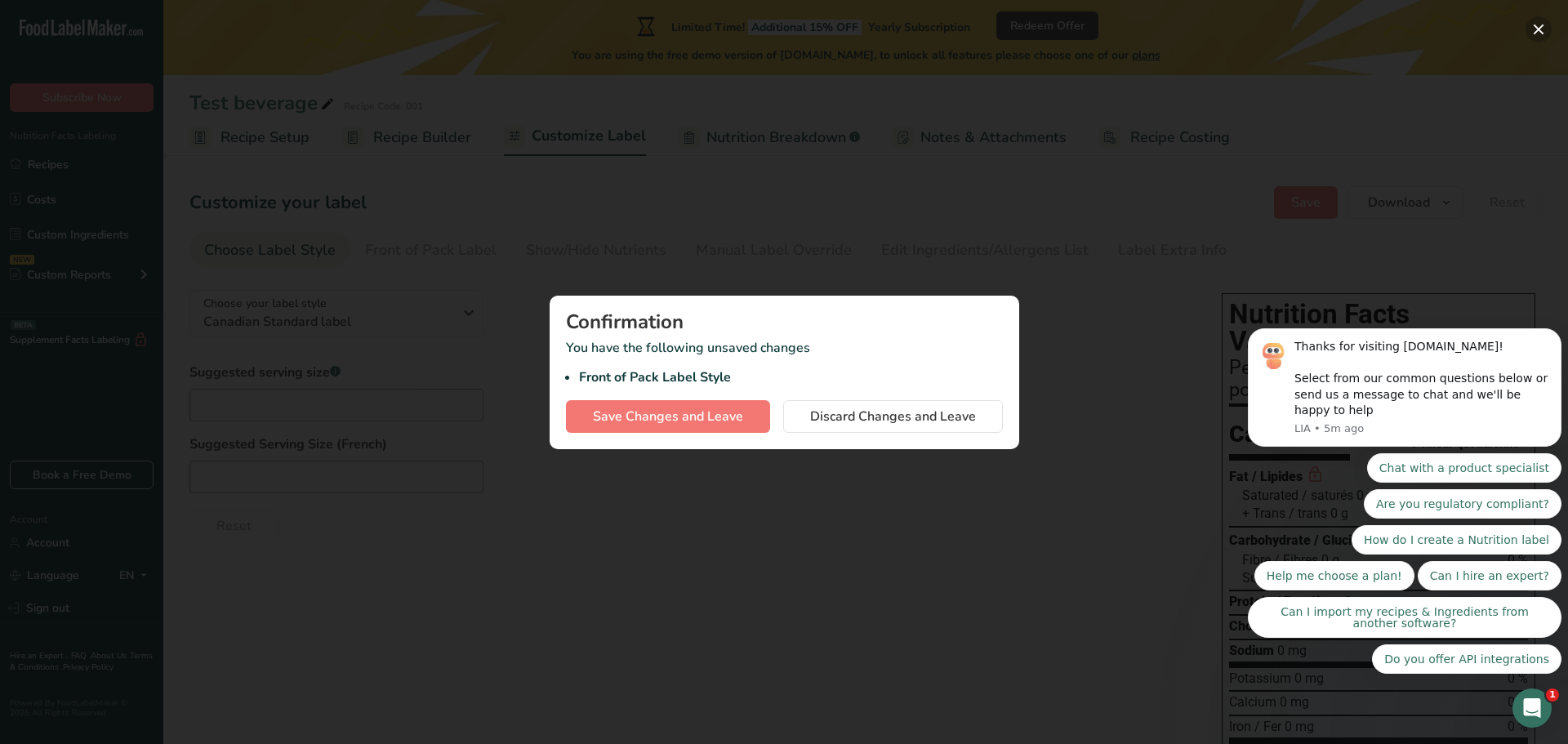
click at [1536, 30] on button "button" at bounding box center [1538, 29] width 26 height 26
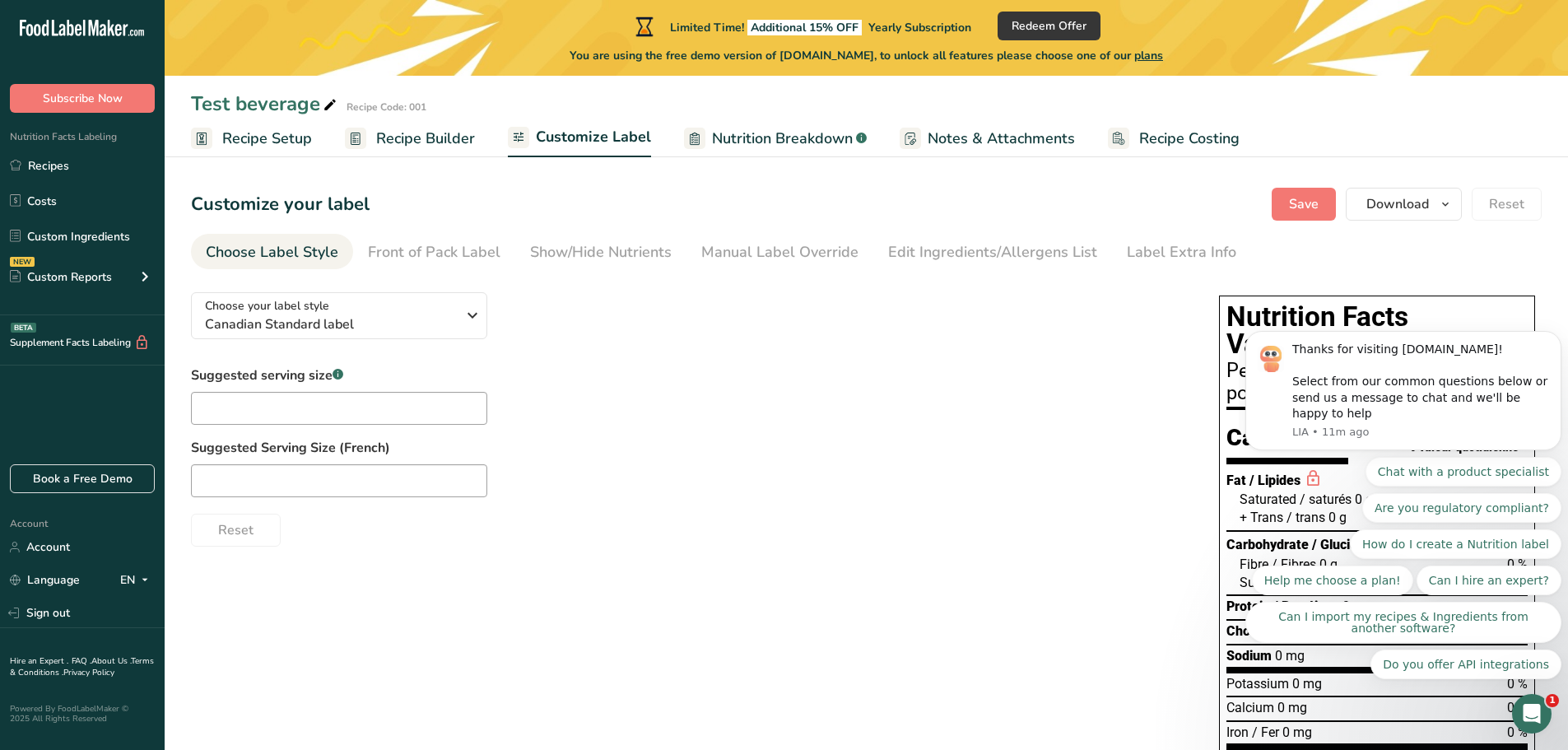
click at [98, 29] on icon at bounding box center [93, 28] width 10 height 16
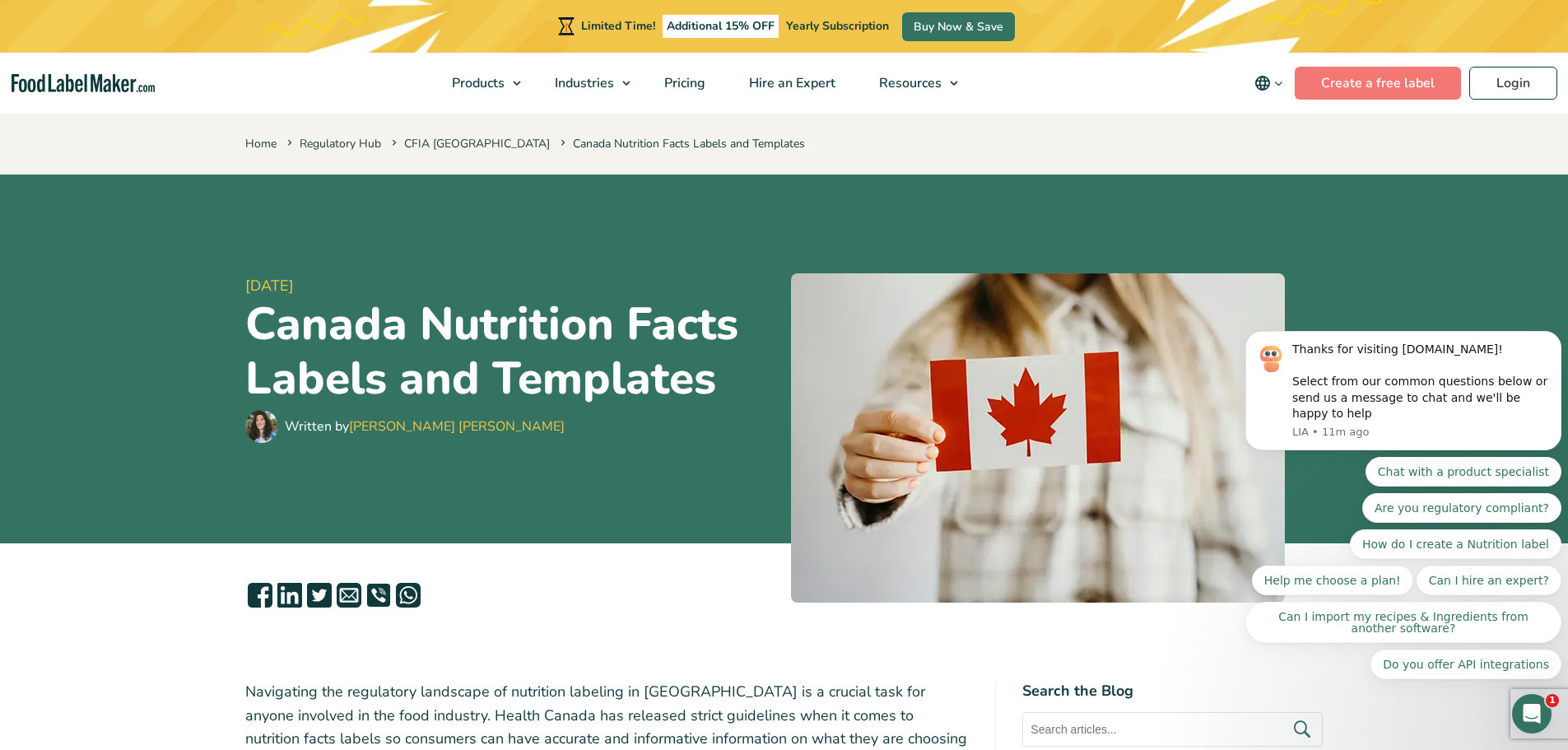
click at [351, 522] on div "[DATE] [GEOGRAPHIC_DATA] Nutrition Facts Labels and Templates Written by [PERSO…" at bounding box center [512, 359] width 533 height 330
